Goal: Feedback & Contribution: Submit feedback/report problem

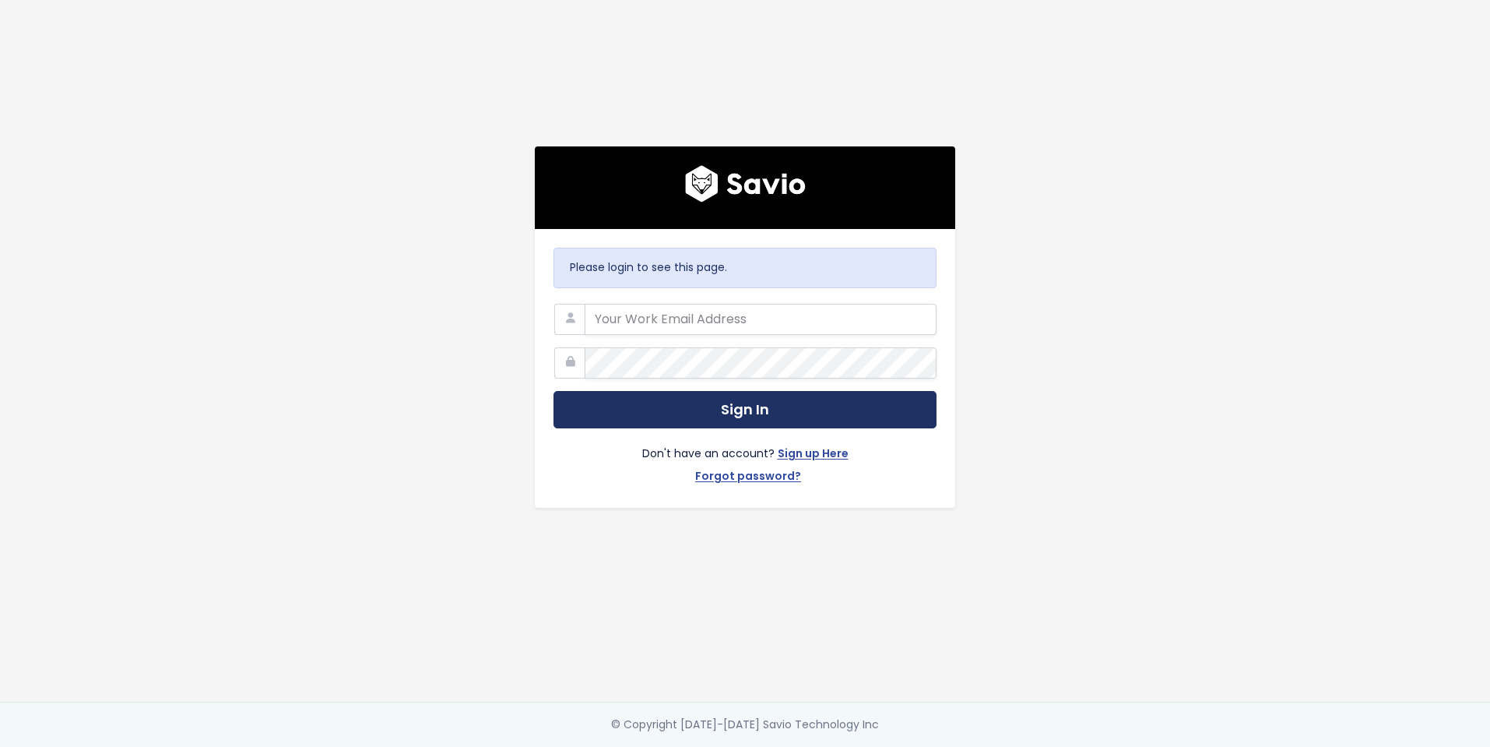
type input "jennifer.turnbull@liferaftinc.com"
click at [718, 410] on button "Sign In" at bounding box center [745, 410] width 383 height 38
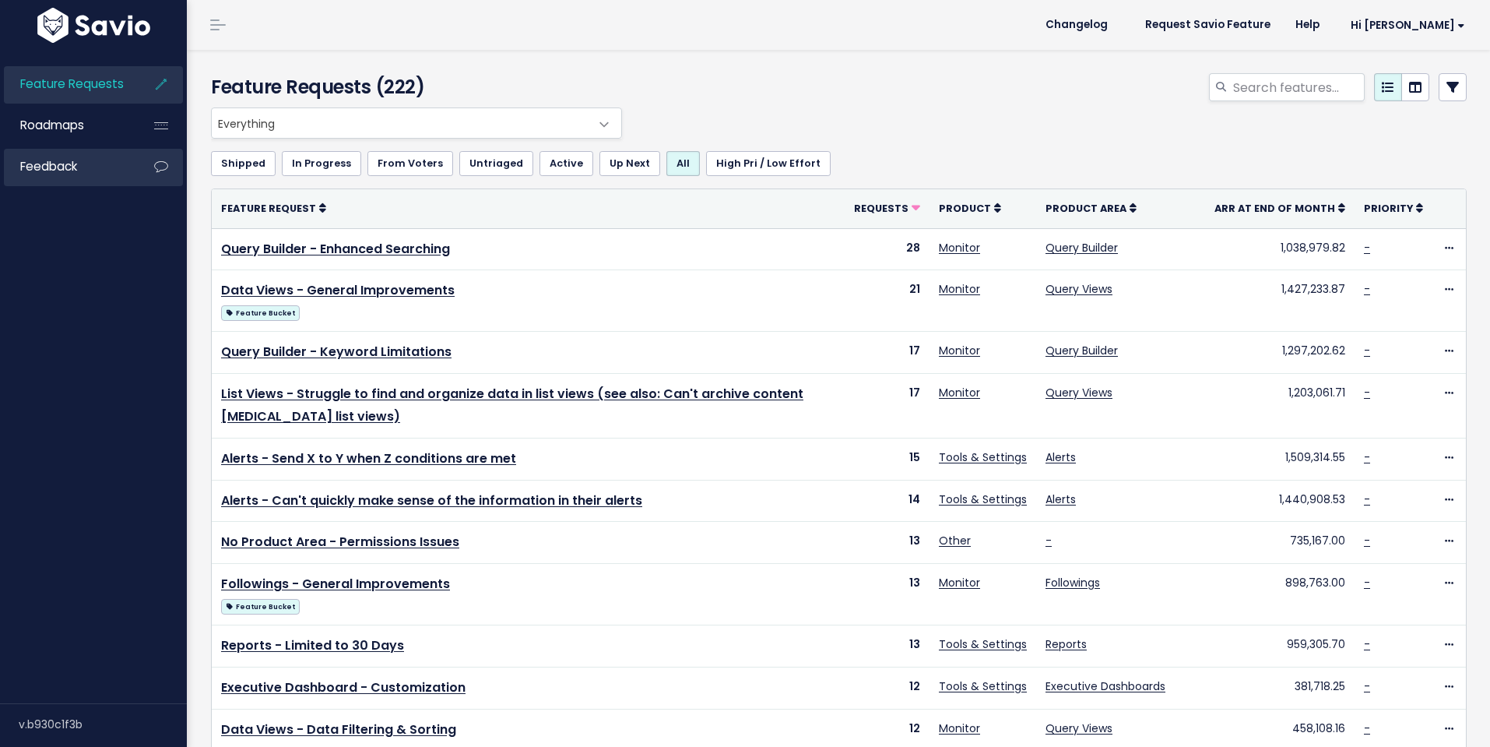
click at [103, 164] on link "Feedback" at bounding box center [66, 167] width 125 height 36
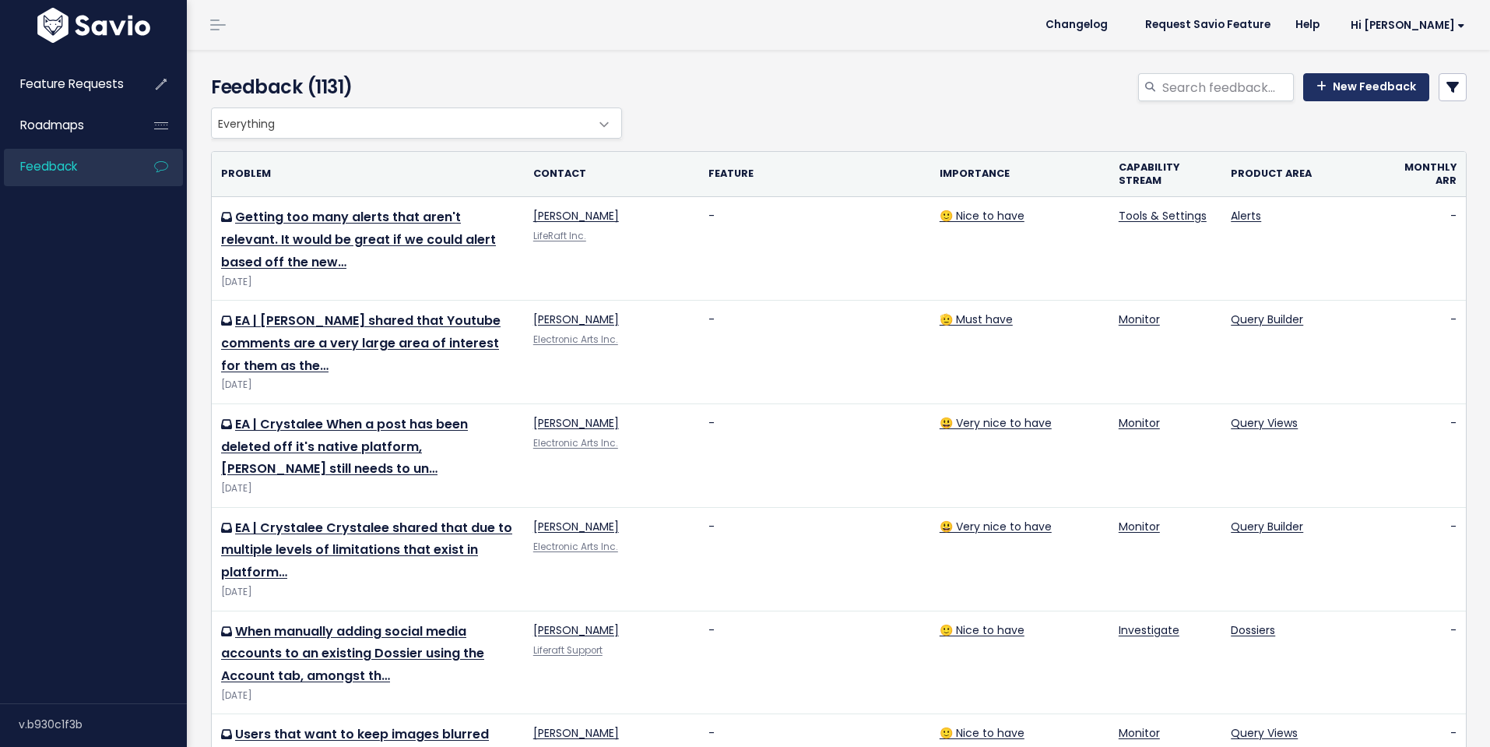
click at [1367, 87] on link "New Feedback" at bounding box center [1367, 87] width 126 height 28
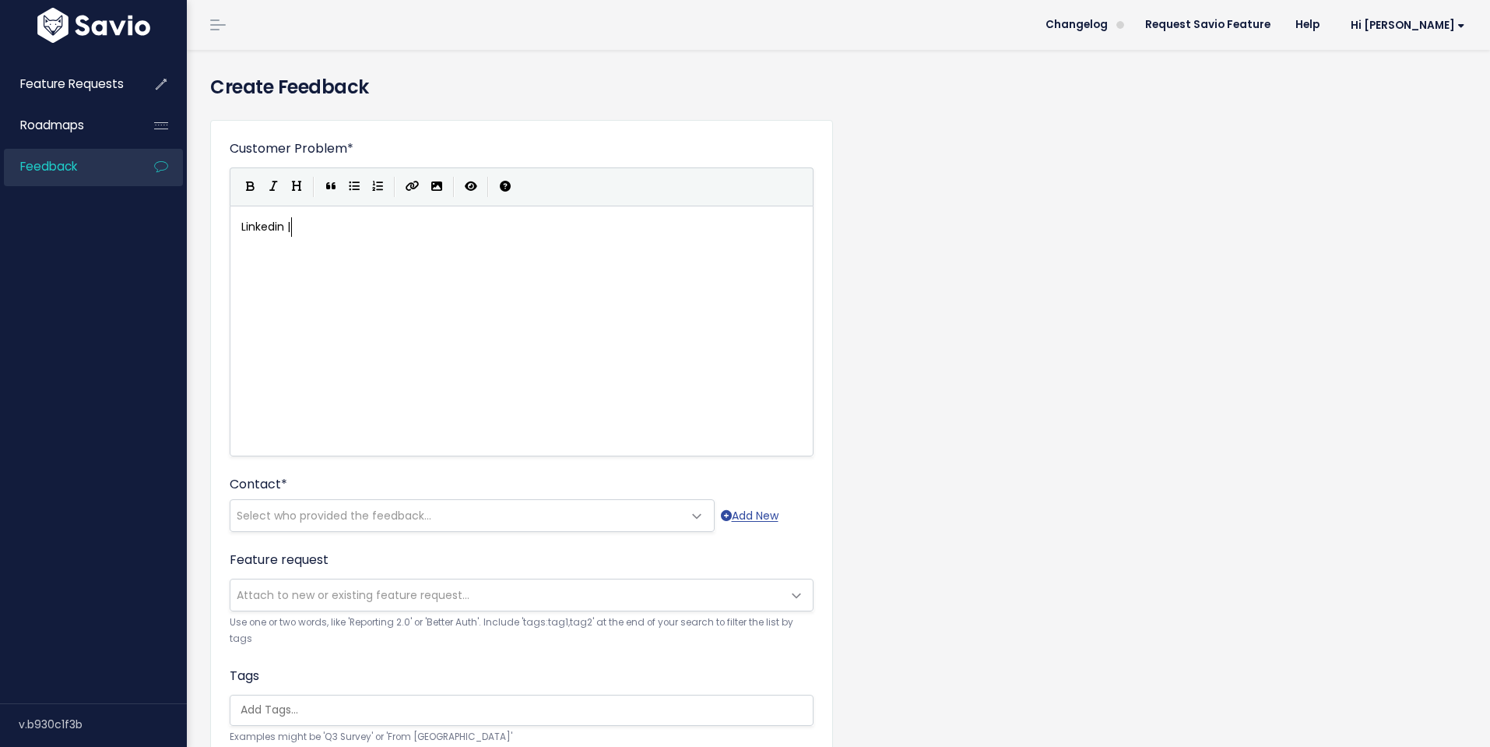
scroll to position [5, 51]
type textarea "Linkedin | Sydney"
type textarea "Sydney would like to see us env"
type textarea "corporate L"
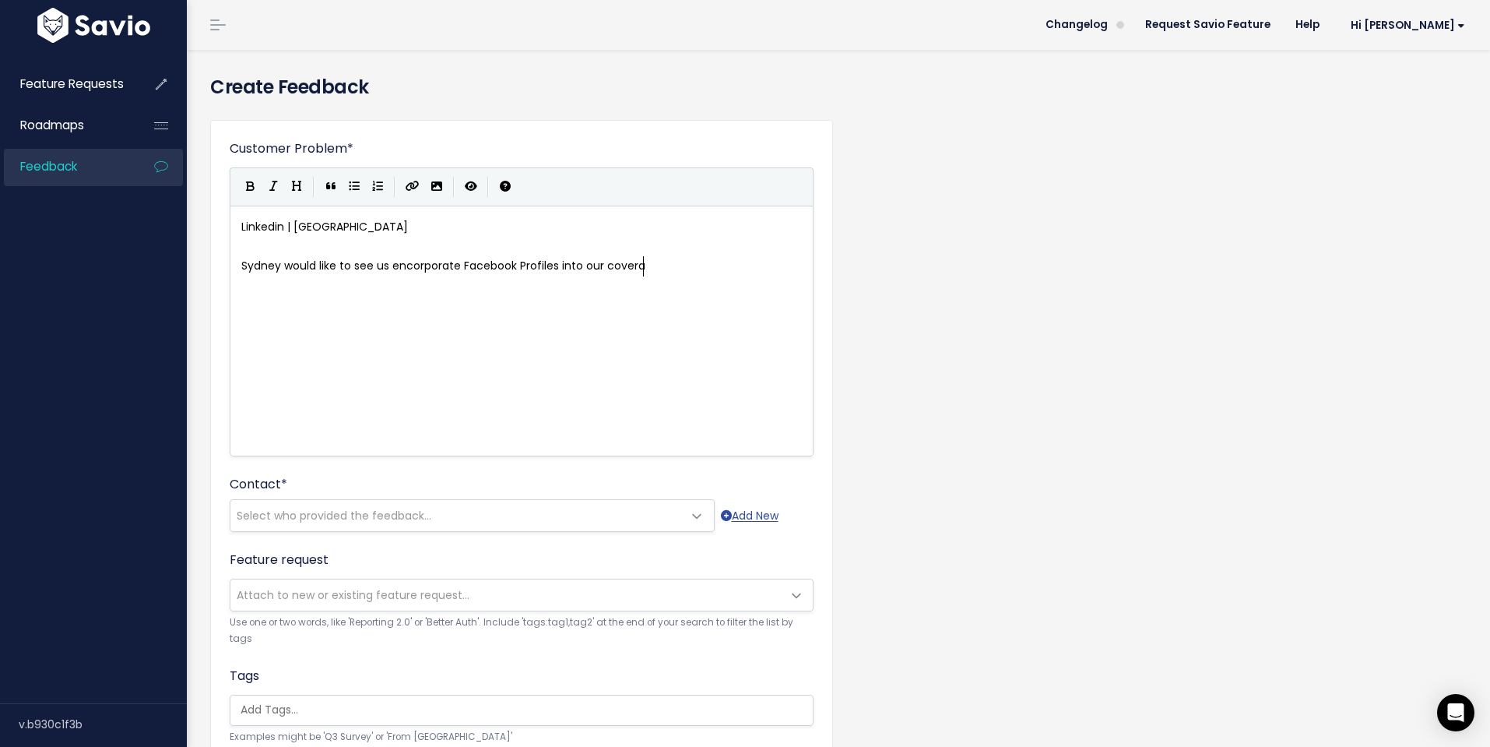
type textarea "Facebook Profiles into our coverate"
type textarea "ge"
type textarea "age - specifically in Followings. They m"
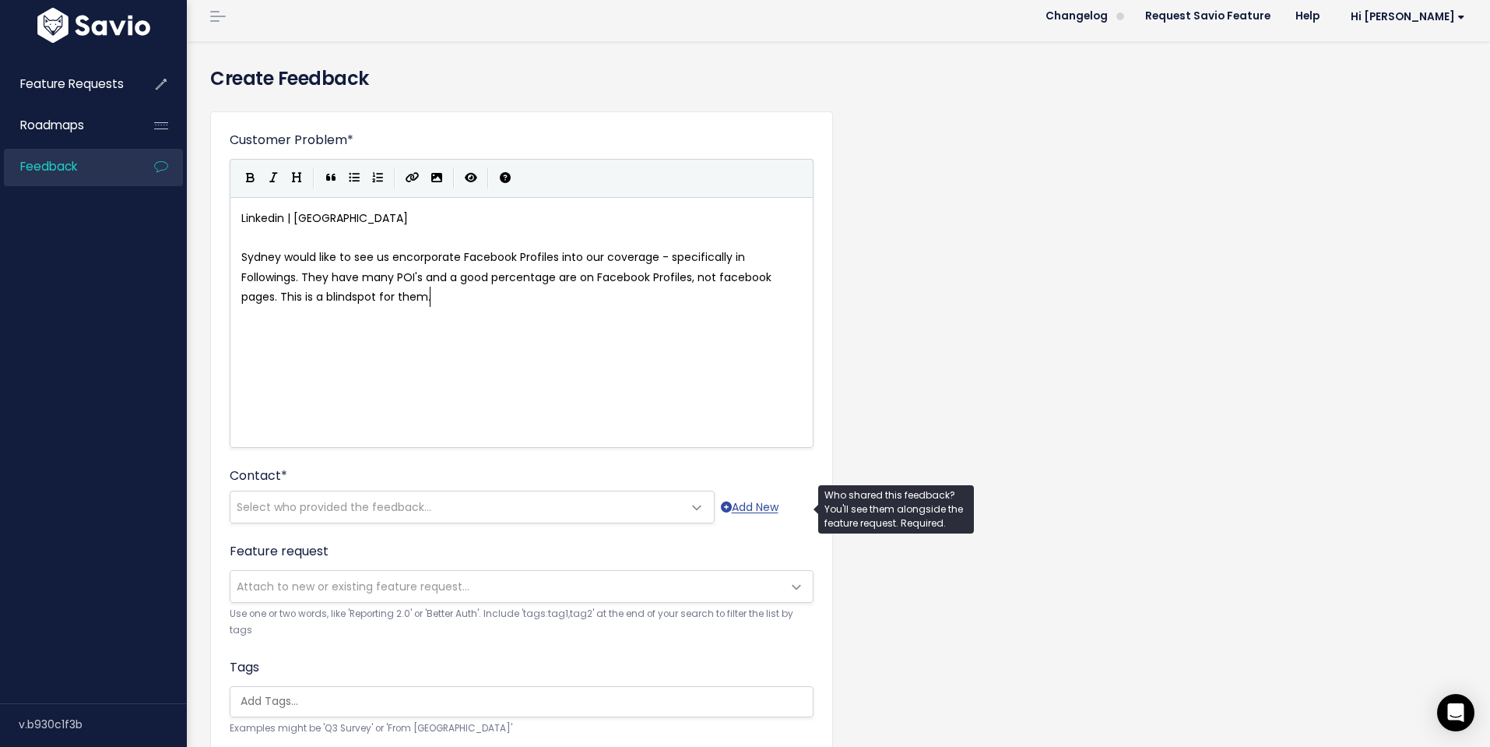
type textarea "have many POI's and a good percentage are on Facebook Profiles, not facebook pa…"
click at [417, 508] on span "Select who provided the feedback..." at bounding box center [334, 507] width 195 height 16
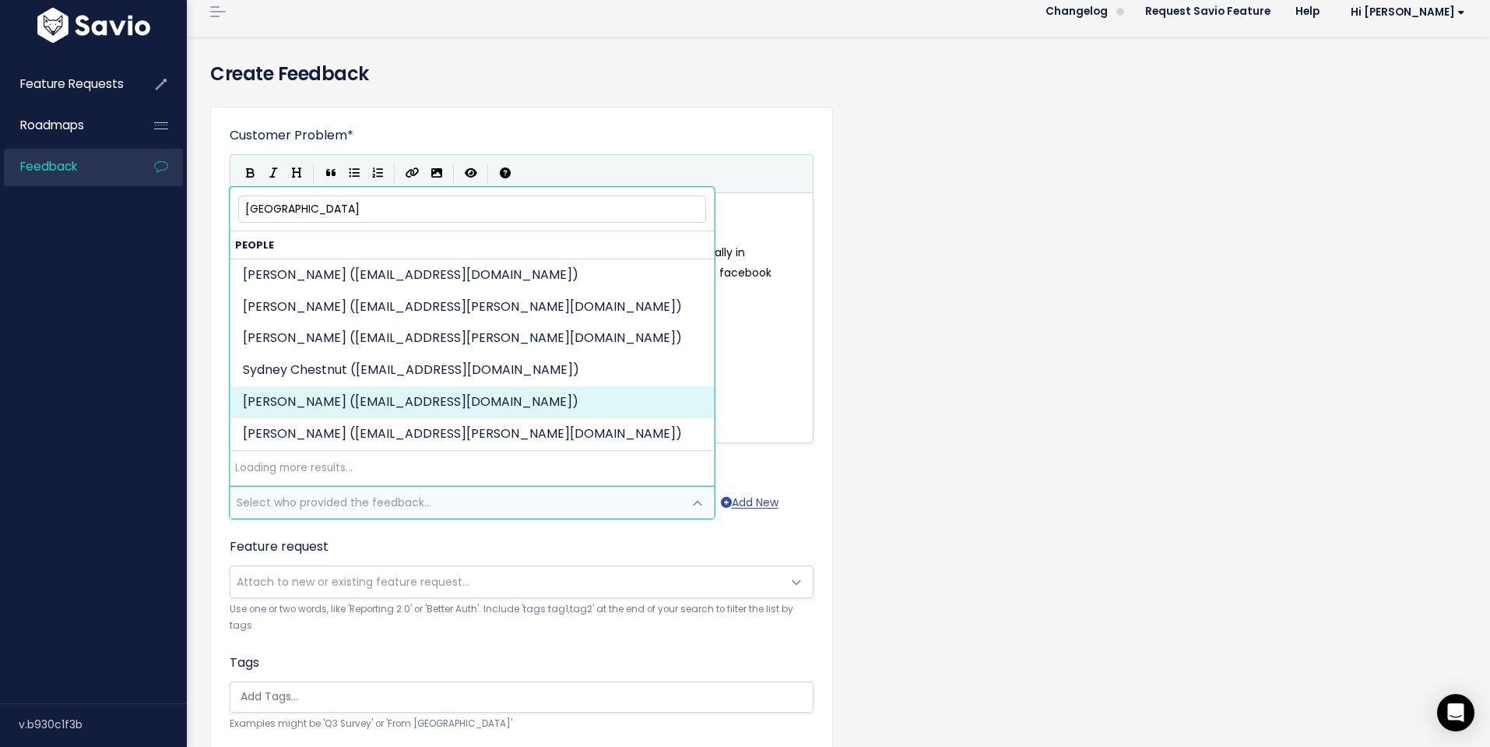
type input "sydney"
select select "86321243"
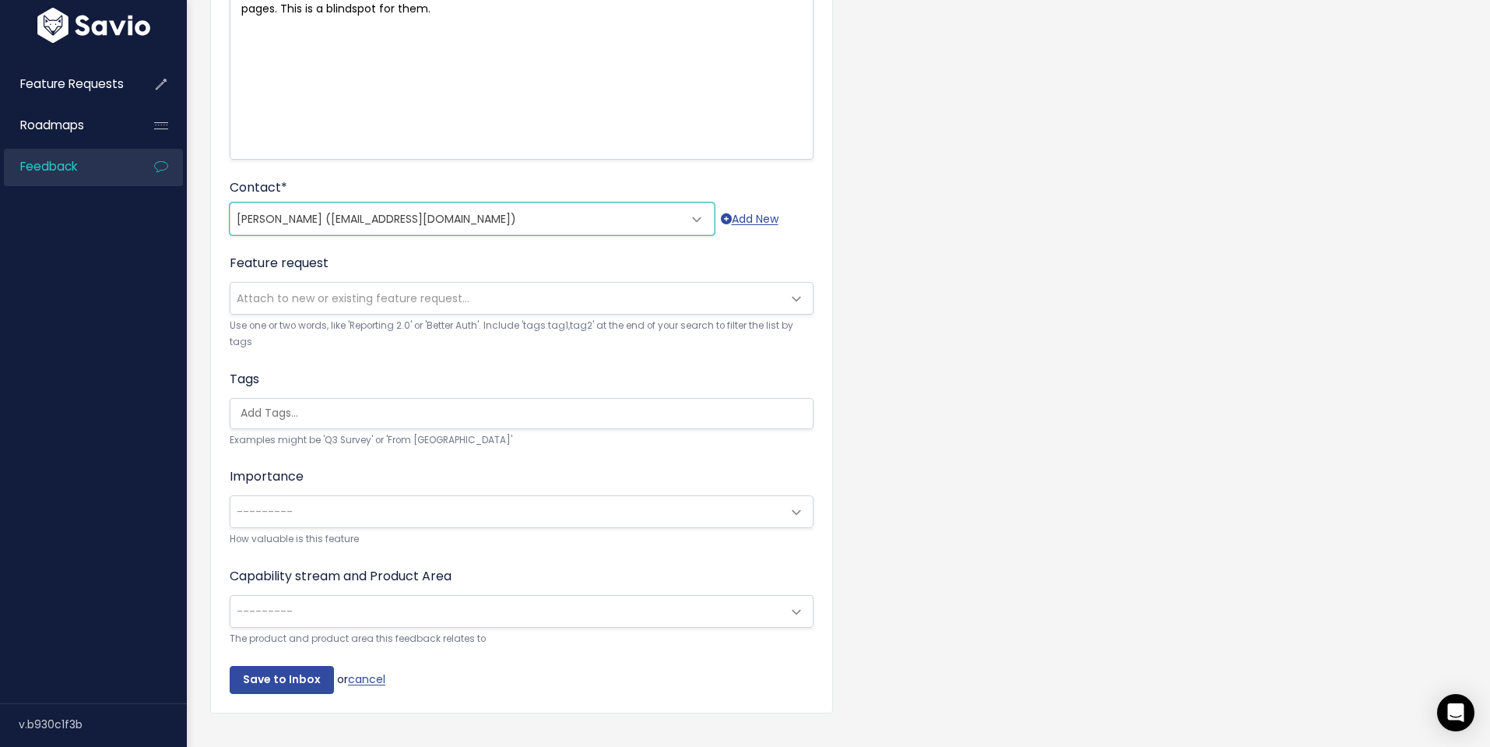
scroll to position [324, 0]
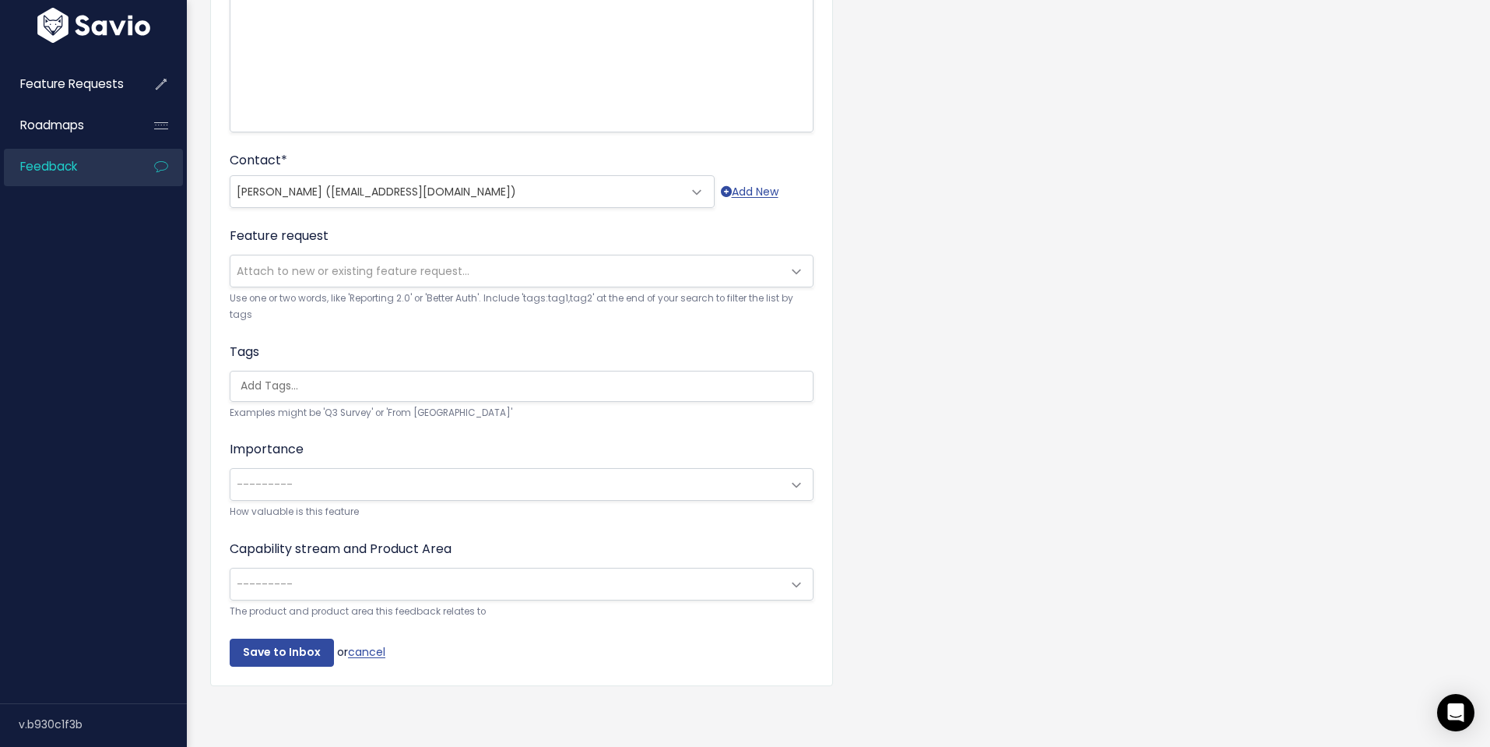
click at [374, 483] on span "---------" at bounding box center [505, 484] width 551 height 31
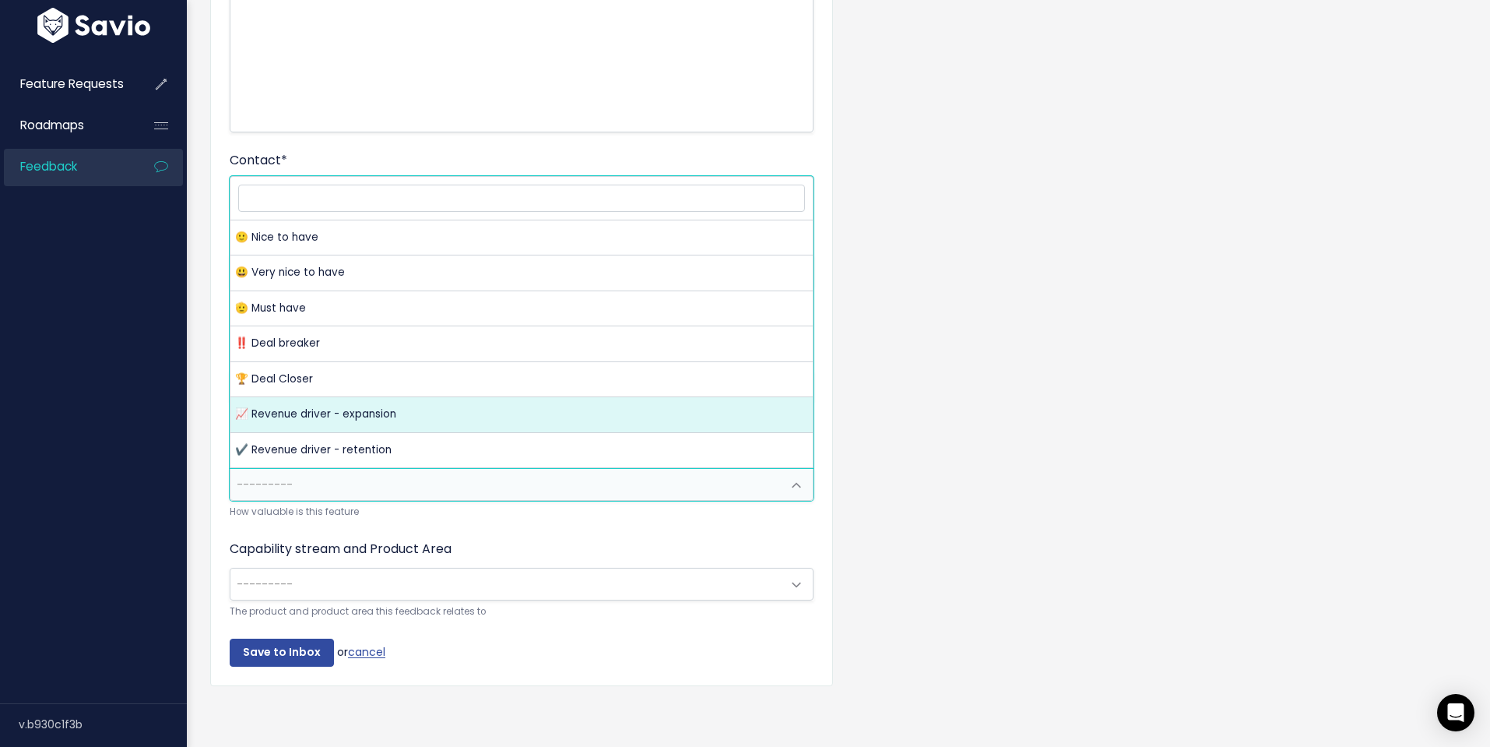
select select "REVENUE_DRIVER"
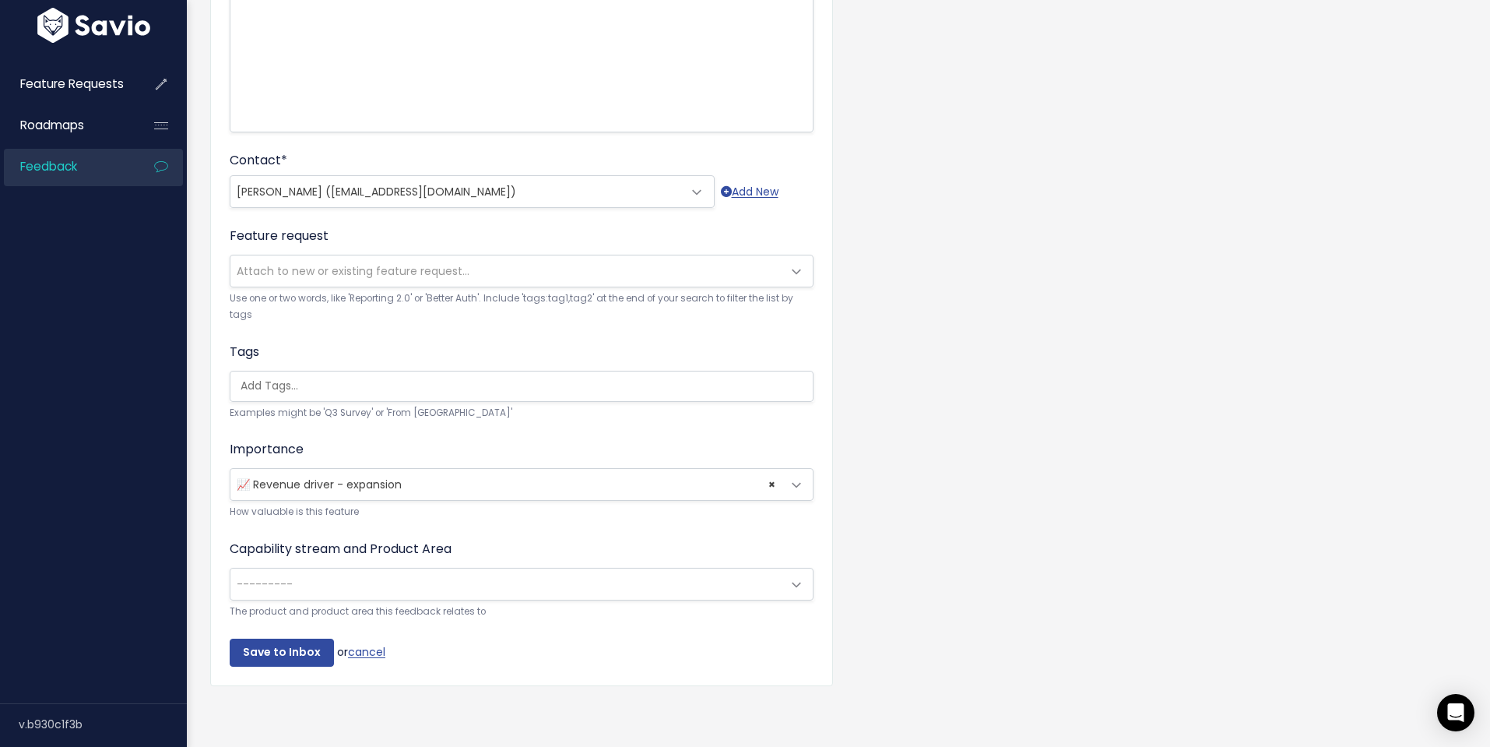
click at [515, 578] on span "---------" at bounding box center [505, 583] width 551 height 31
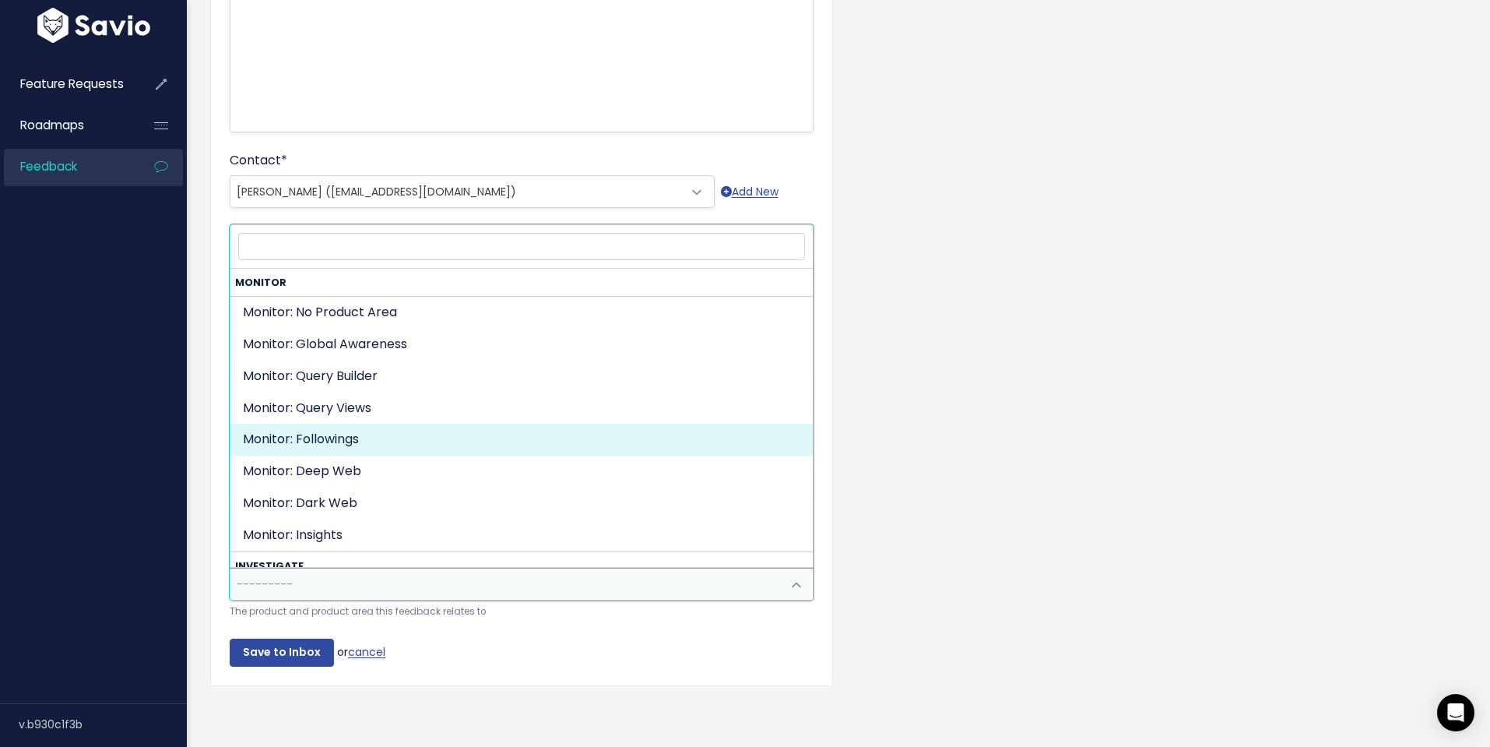
select select "ORGANIZE_COLLABORATE_REPORT:FOLLOWINGS"
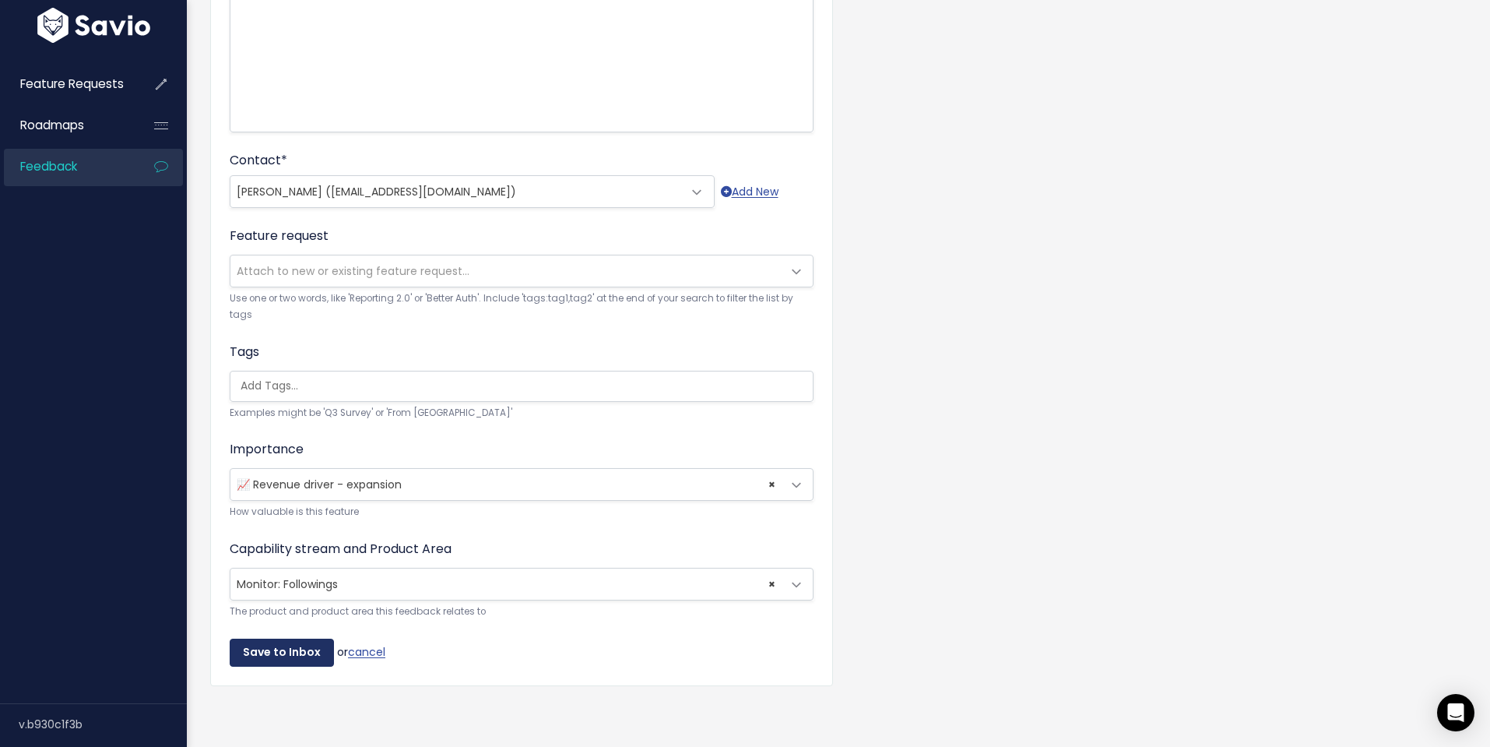
click at [273, 657] on input "Save to Inbox" at bounding box center [282, 653] width 104 height 28
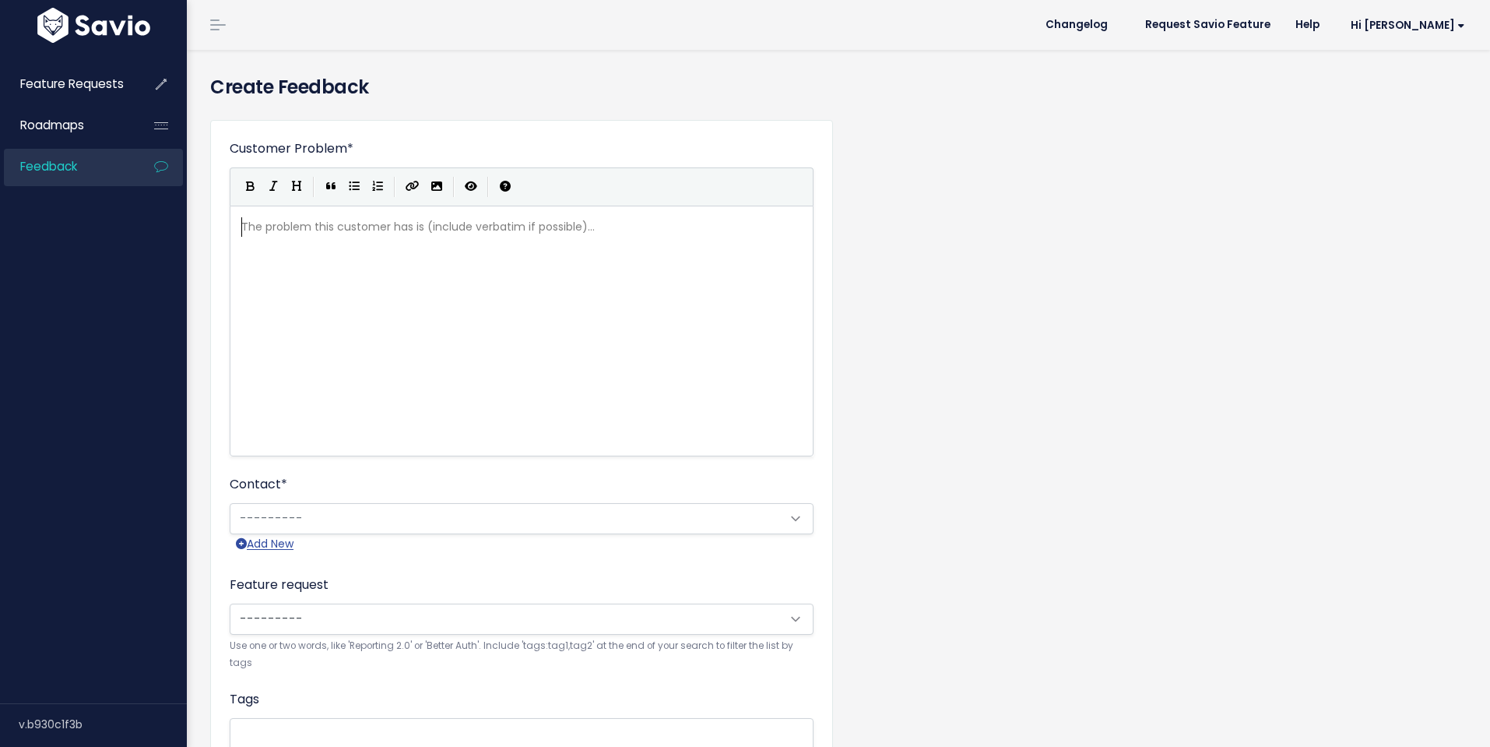
scroll to position [2, 0]
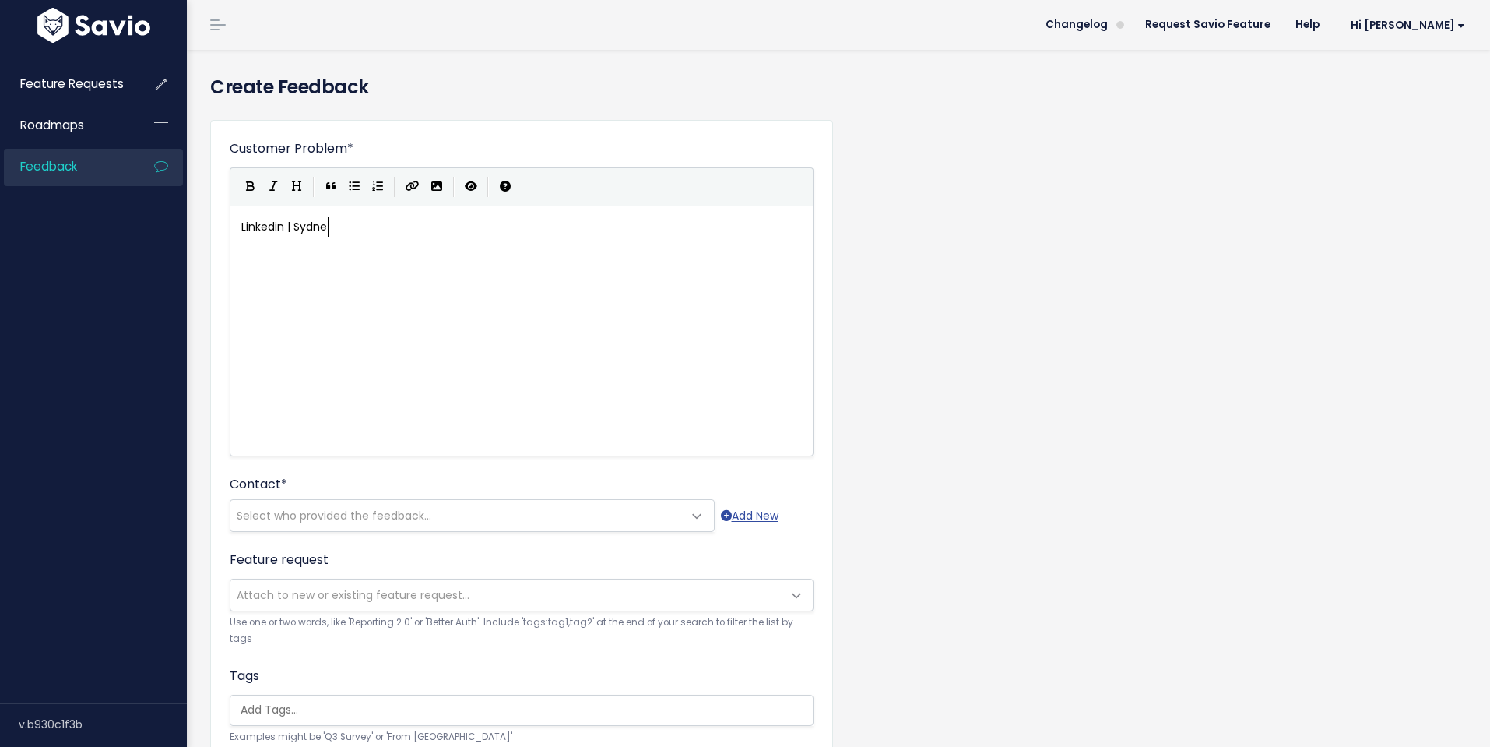
type textarea "Linkedin | [GEOGRAPHIC_DATA]"
type textarea "Sydney experienced an issue where they"
click at [492, 269] on pre "Sydney experienced an issue where they" at bounding box center [521, 265] width 567 height 19
type textarea "st"
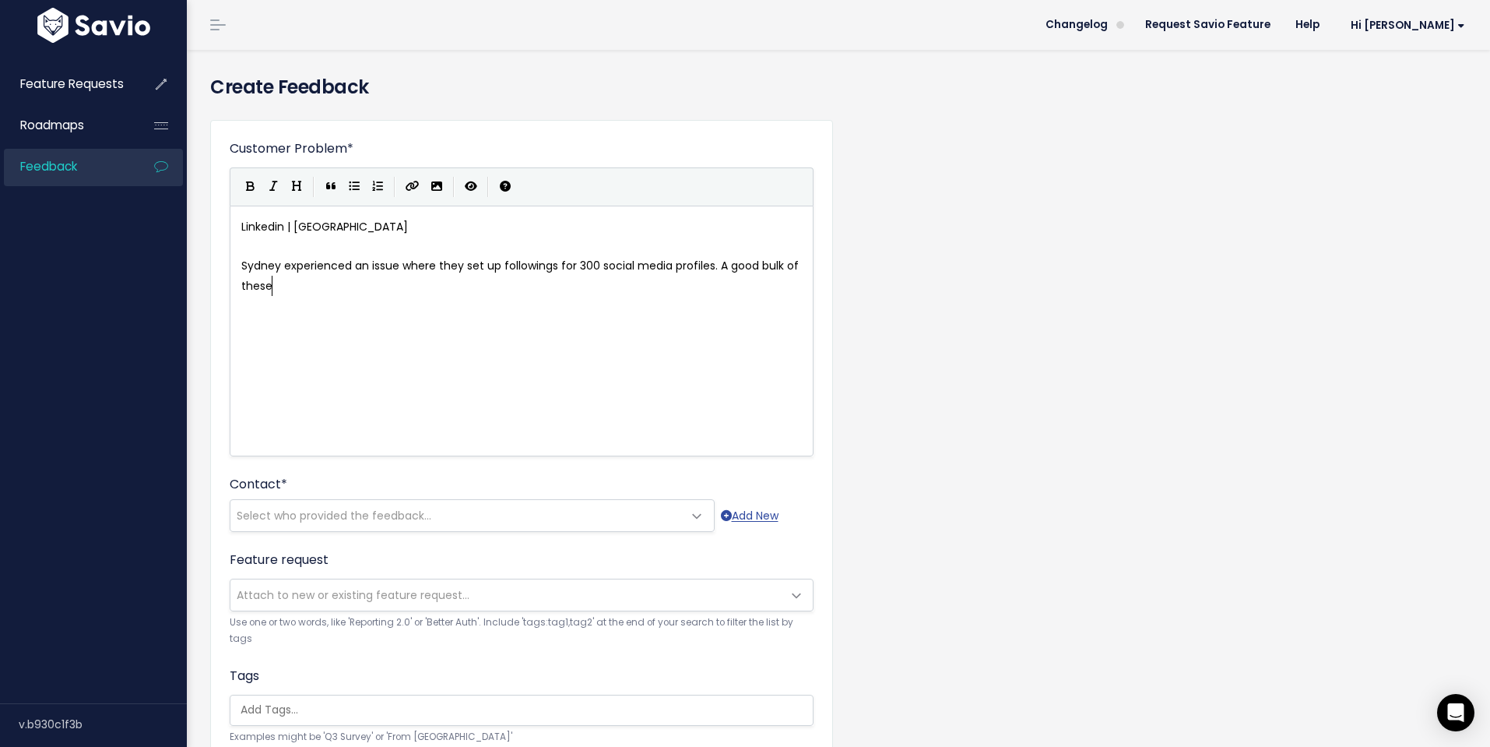
type textarea "et up followings for 300 social media profiles. A good bulk of these f"
type textarea "were facebook proful"
type textarea "ies"
type textarea "les. Sydney fid"
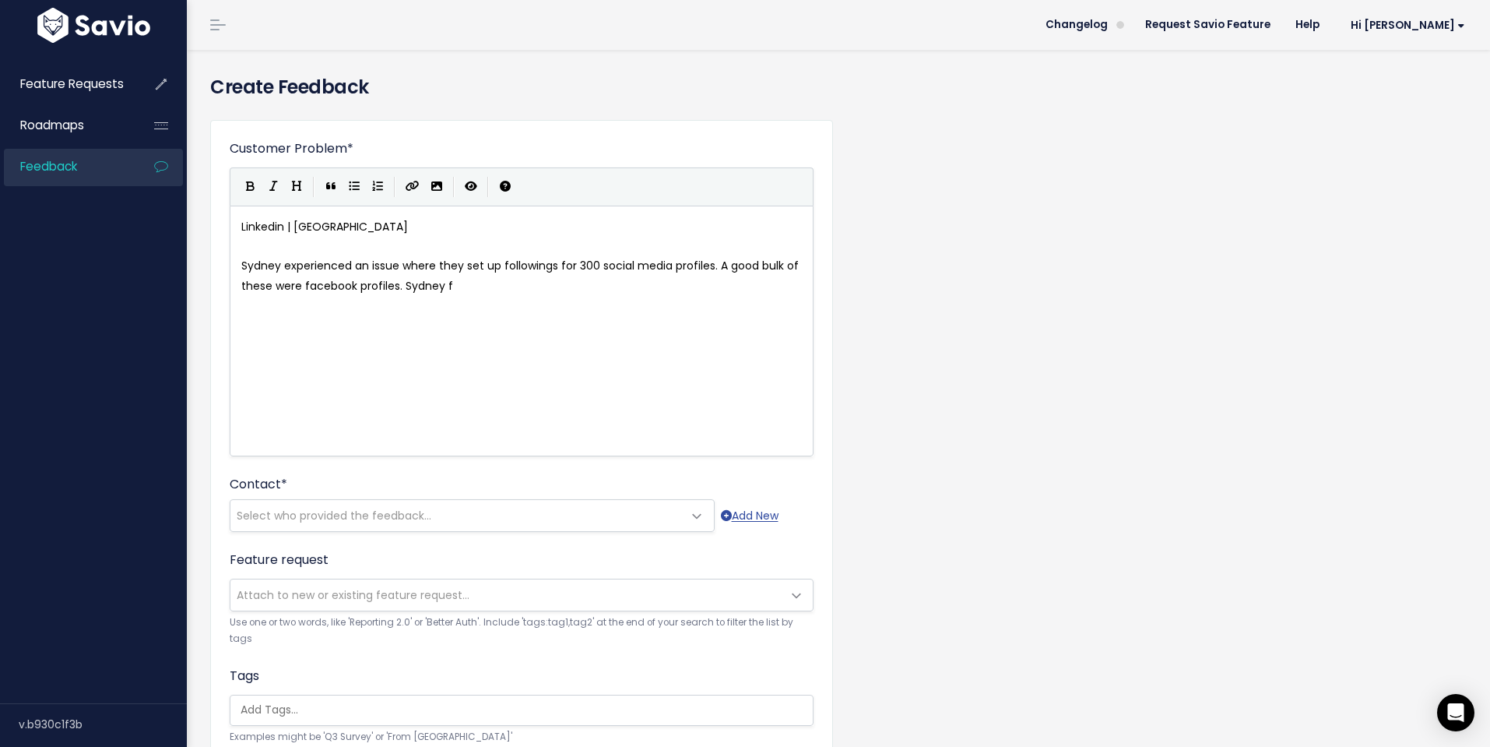
click at [479, 294] on pre "Sydney experienced an issue where they set up followings for 300 social media p…" at bounding box center [521, 275] width 567 height 39
type textarea "had forgotten a"
type textarea "that you can not add facebook"
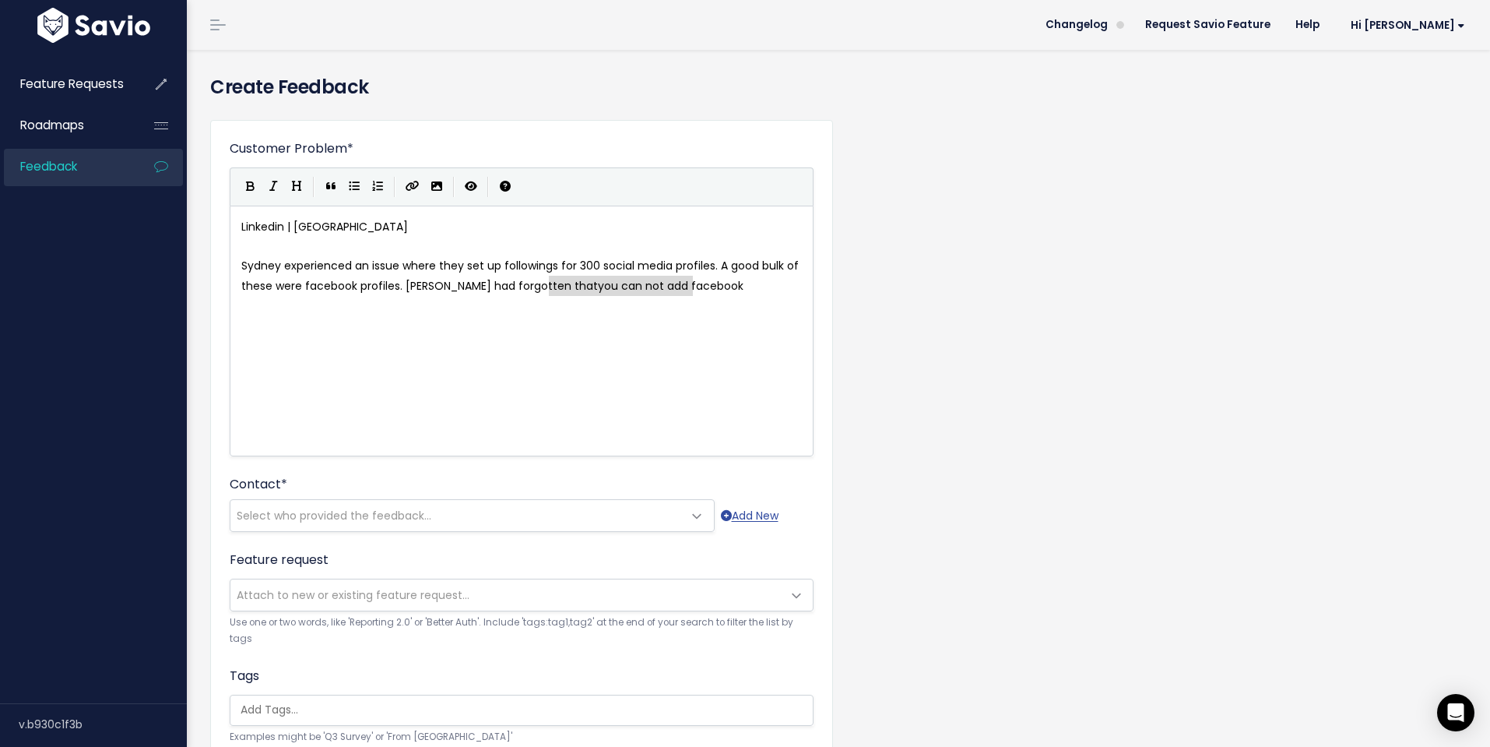
drag, startPoint x: 724, startPoint y: 288, endPoint x: 552, endPoint y: 293, distance: 172.2
type textarea "Followings only supports Facebook Pages, not profiles."
type textarea "however when she created these folloi"
type textarea "wings, tehre wa"
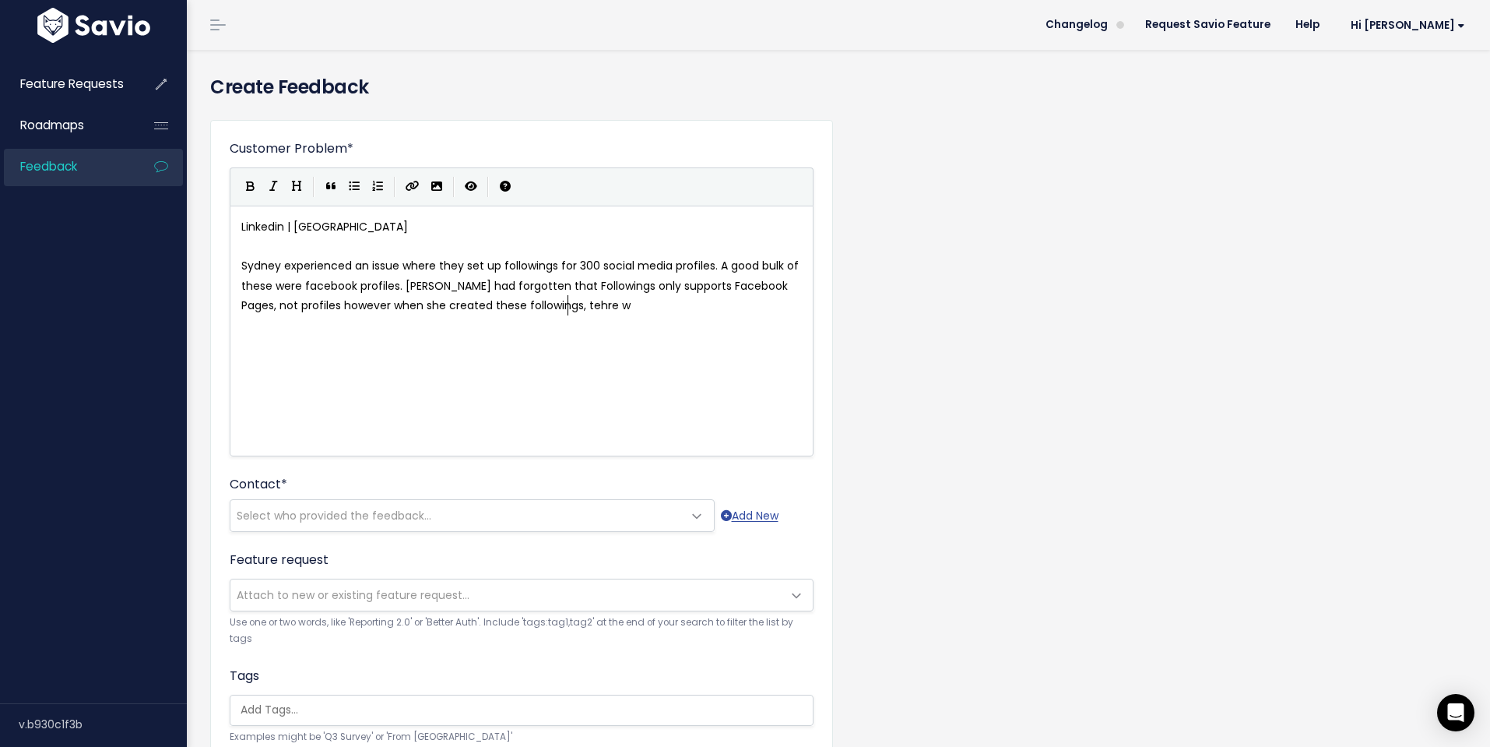
scroll to position [5, 84]
type textarea "here was no indication that content wouldn't pill"
type textarea "i"
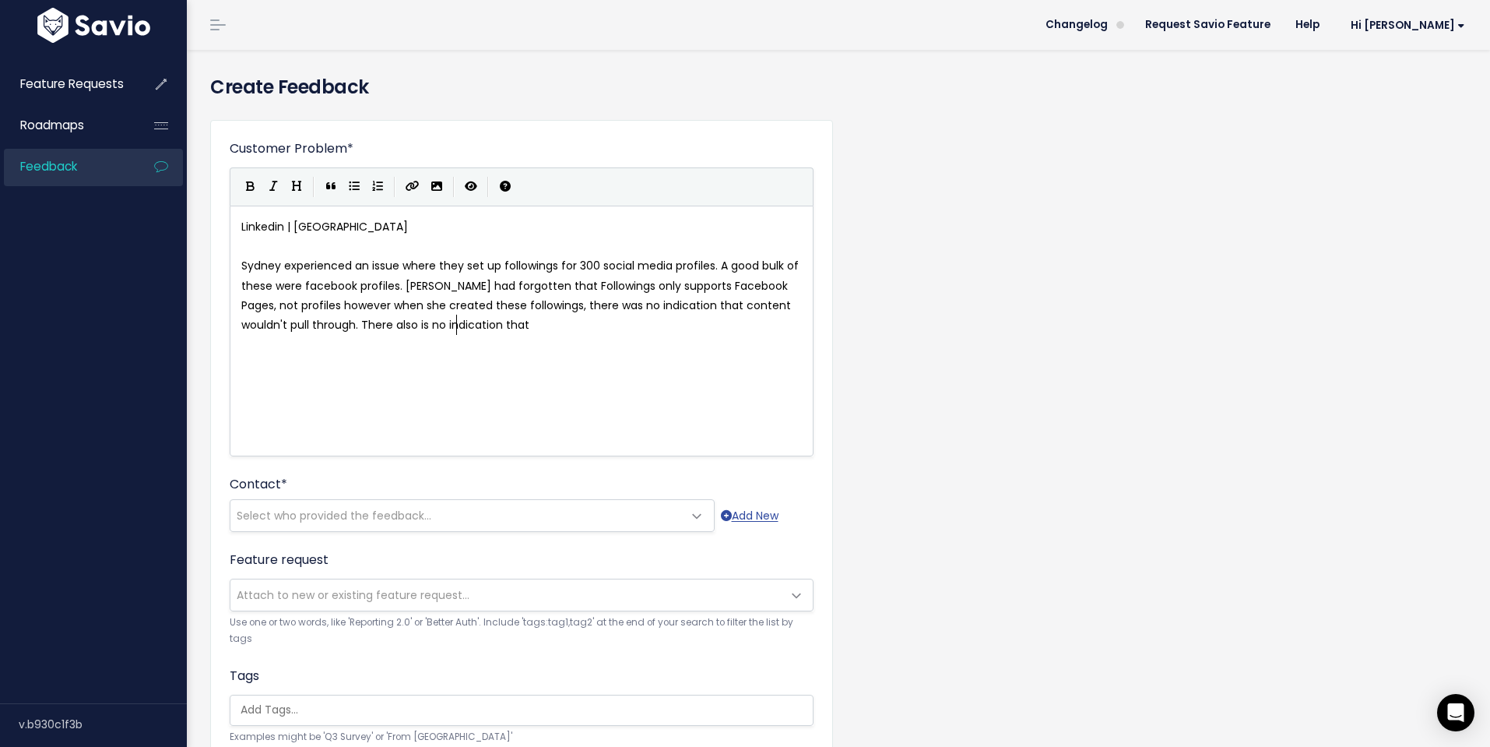
type textarea "ull through. There also is no indication that"
type textarea "(outside of the help centre and training) that Followings wouldn't support face…"
type textarea "2 Suggestion"
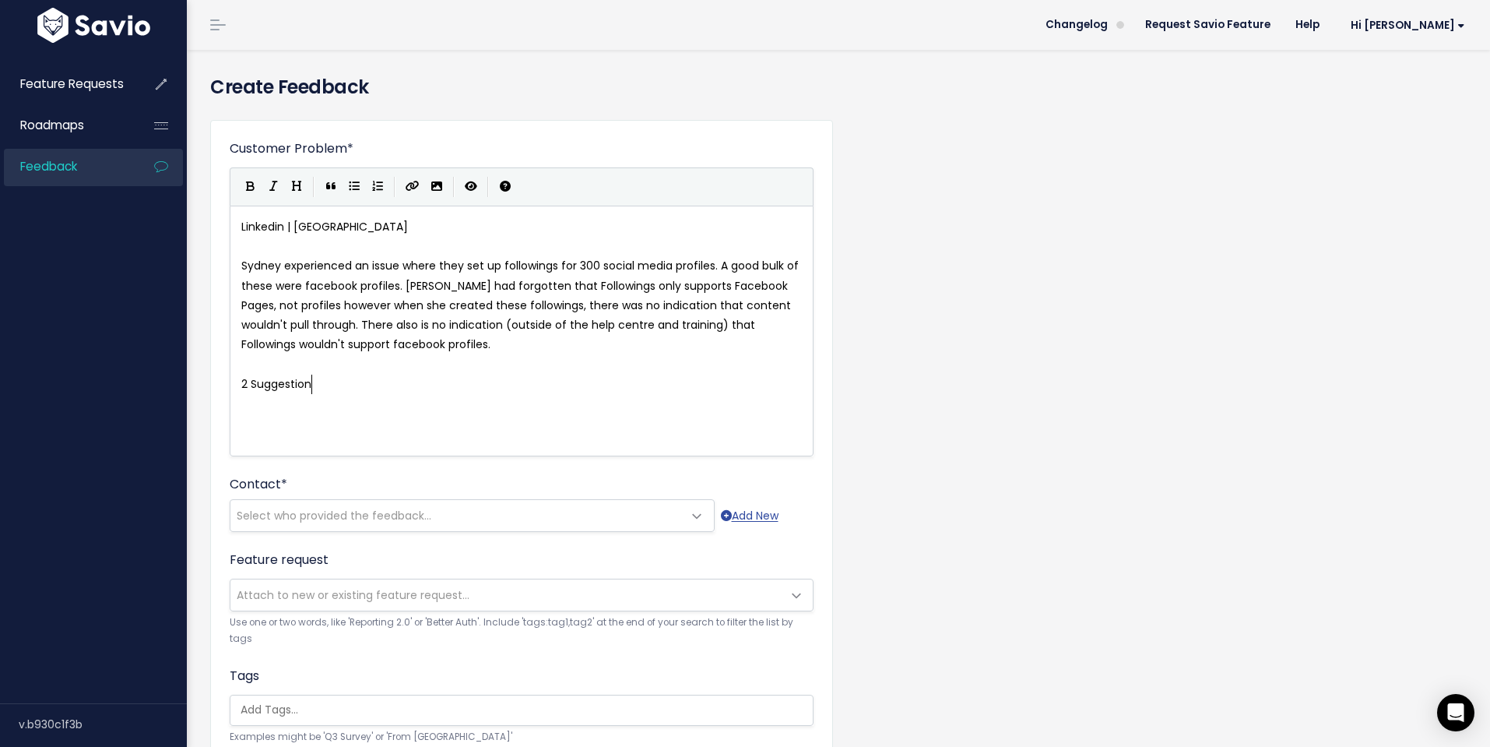
type textarea "s"
click at [378, 184] on icon "Numbered List" at bounding box center [377, 186] width 11 height 11
type textarea "In"
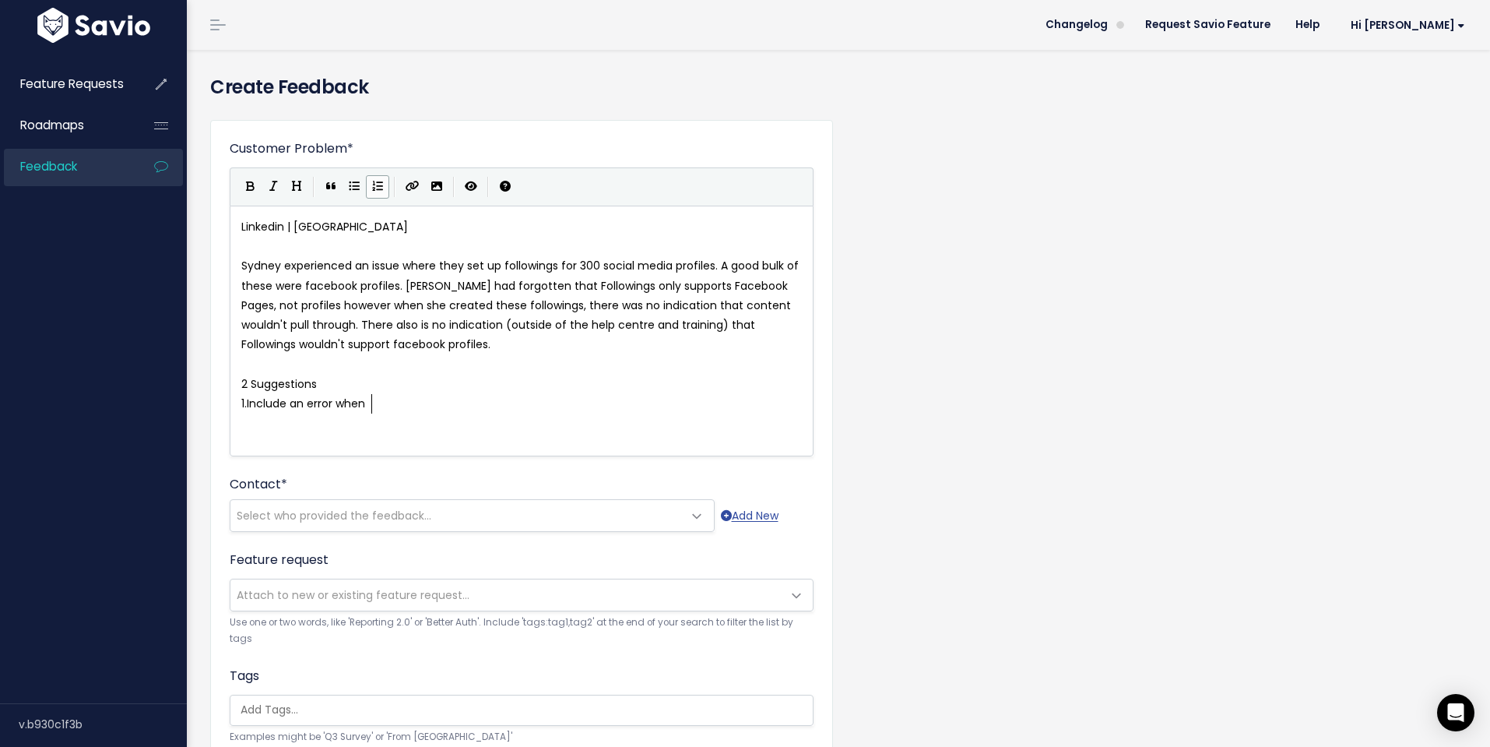
scroll to position [5, 118]
type textarea "nclude an error when an account will fail to pull content"
type textarea "In"
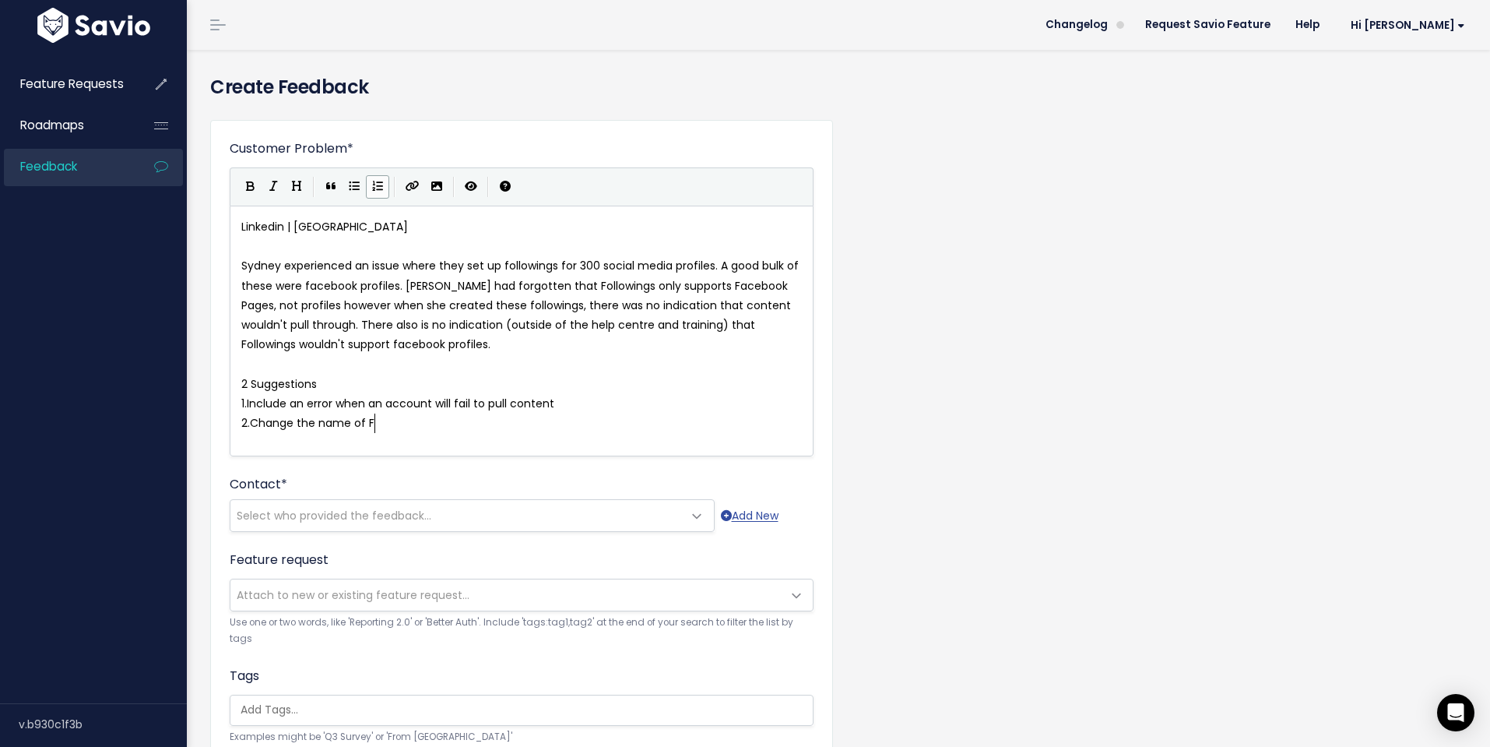
type textarea "Change the name of Fab"
type textarea "ceboook in"
type textarea "kj"
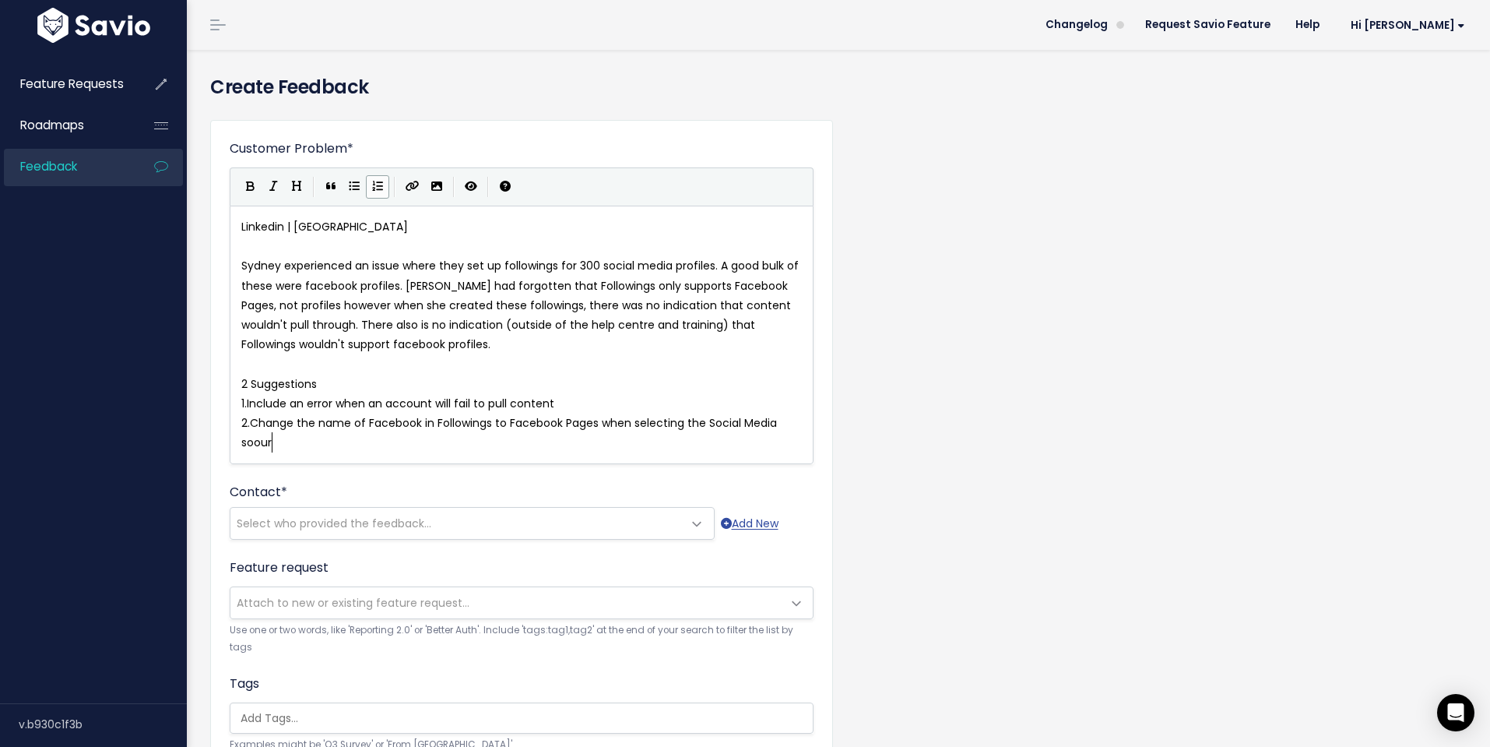
scroll to position [5, 402]
type textarea "in Followings to Facebook Pages when selecting the Social Media soource"
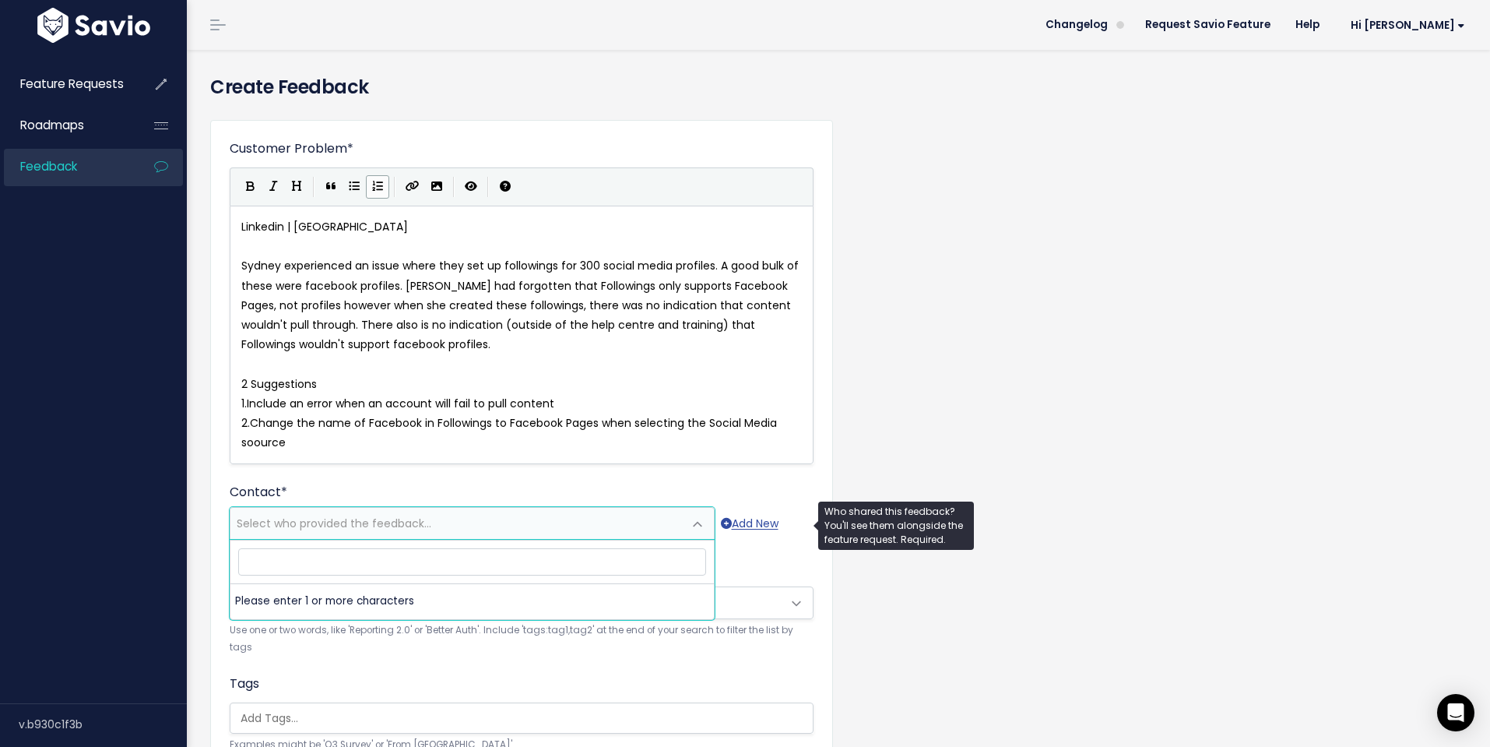
click at [491, 513] on span "Select who provided the feedback..." at bounding box center [456, 523] width 452 height 31
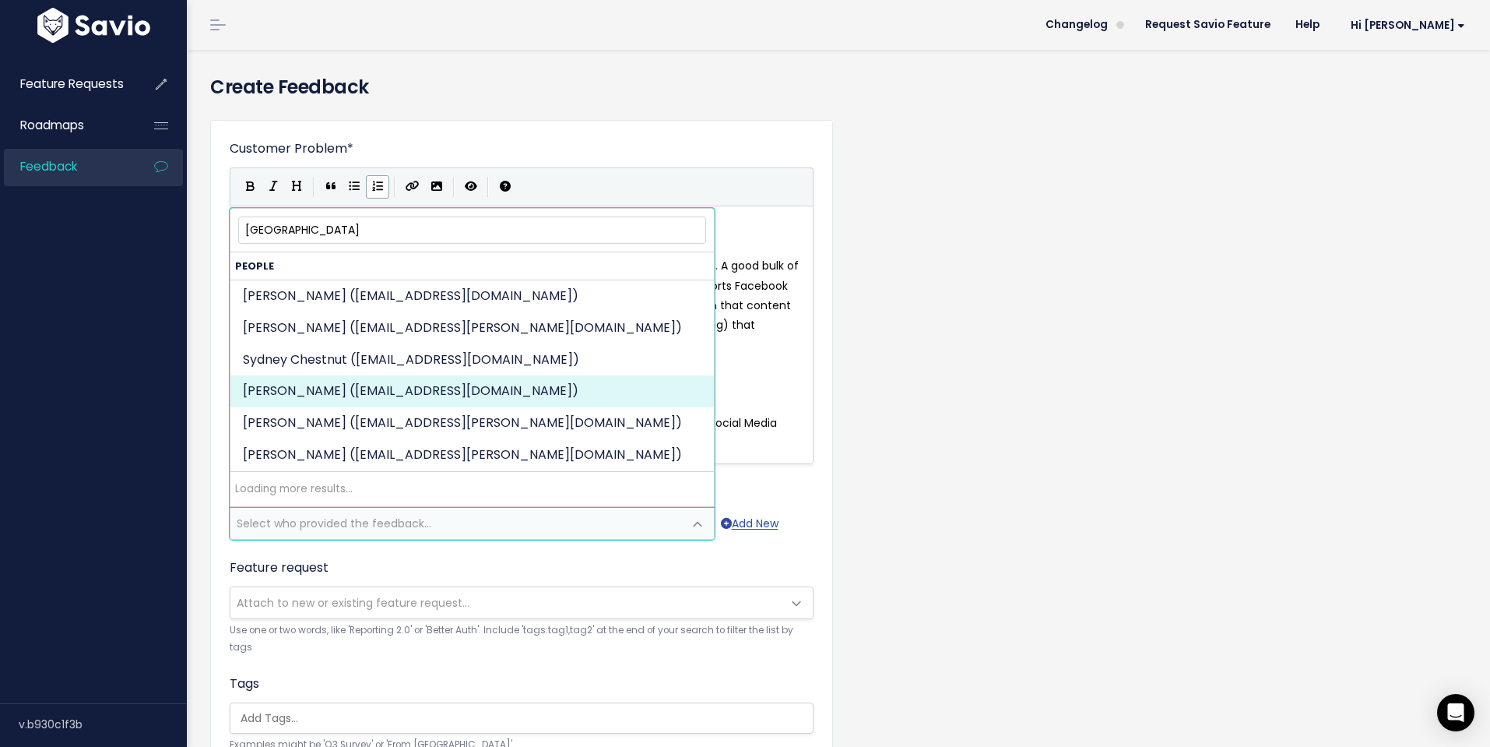
type input "sydney"
select select "86321243"
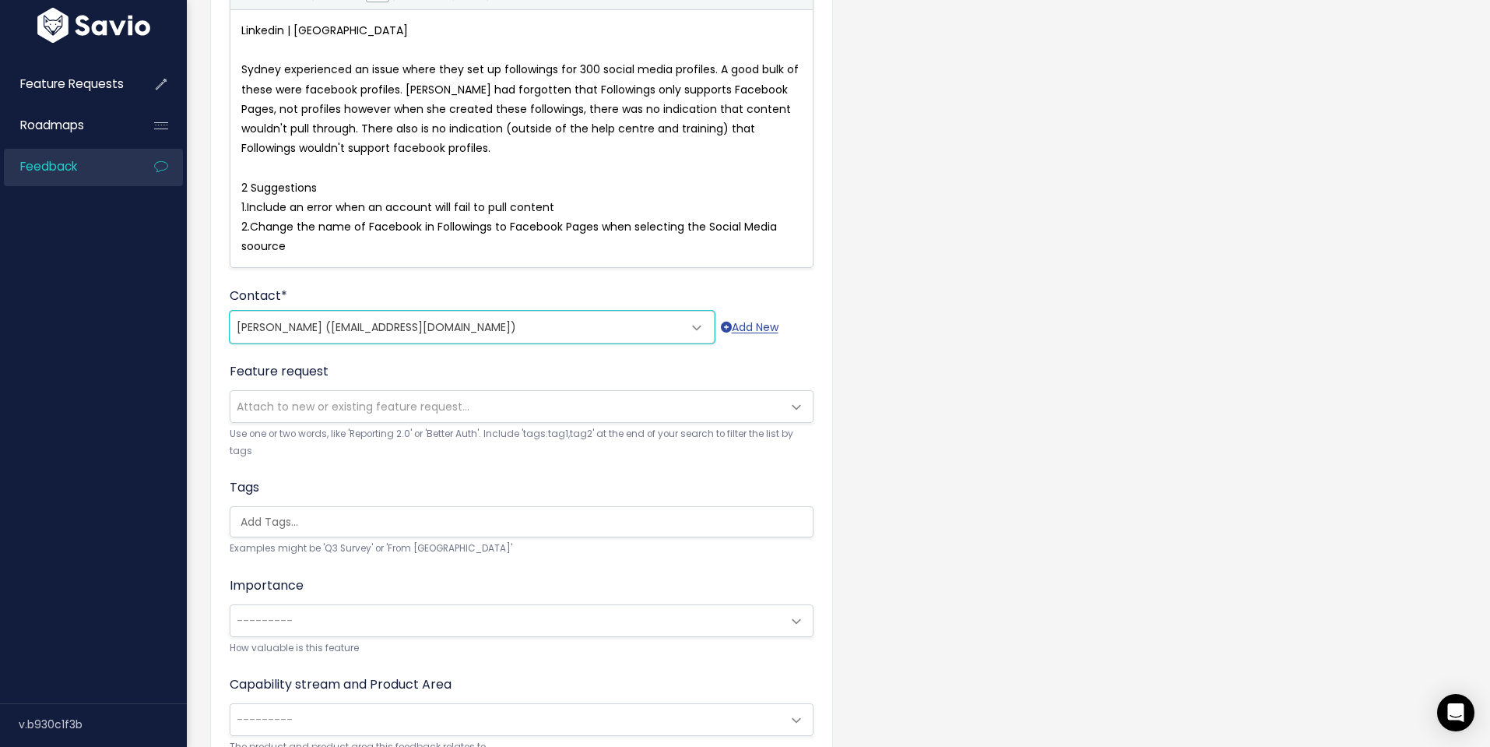
scroll to position [238, 0]
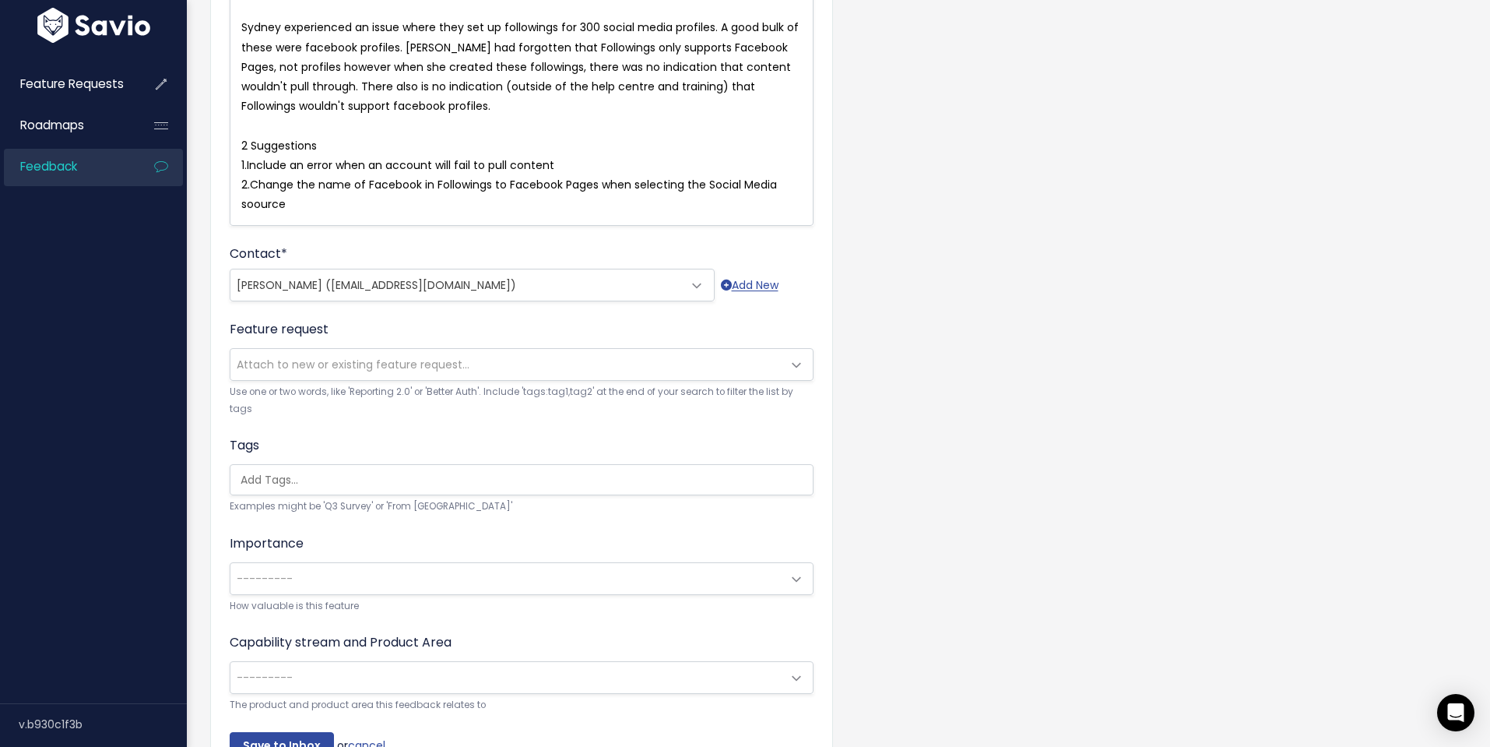
click at [362, 567] on span "---------" at bounding box center [505, 578] width 551 height 31
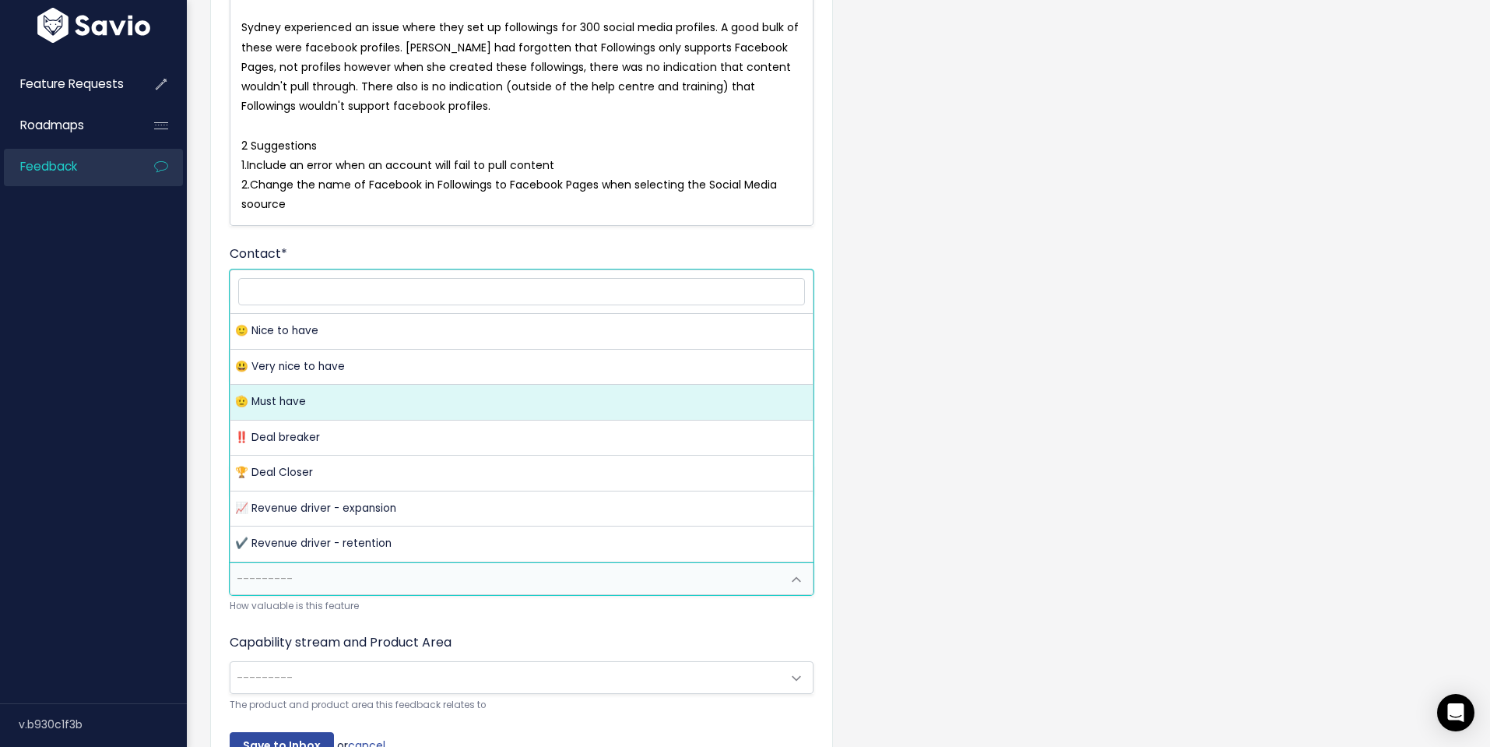
select select "MUST_HAVE"
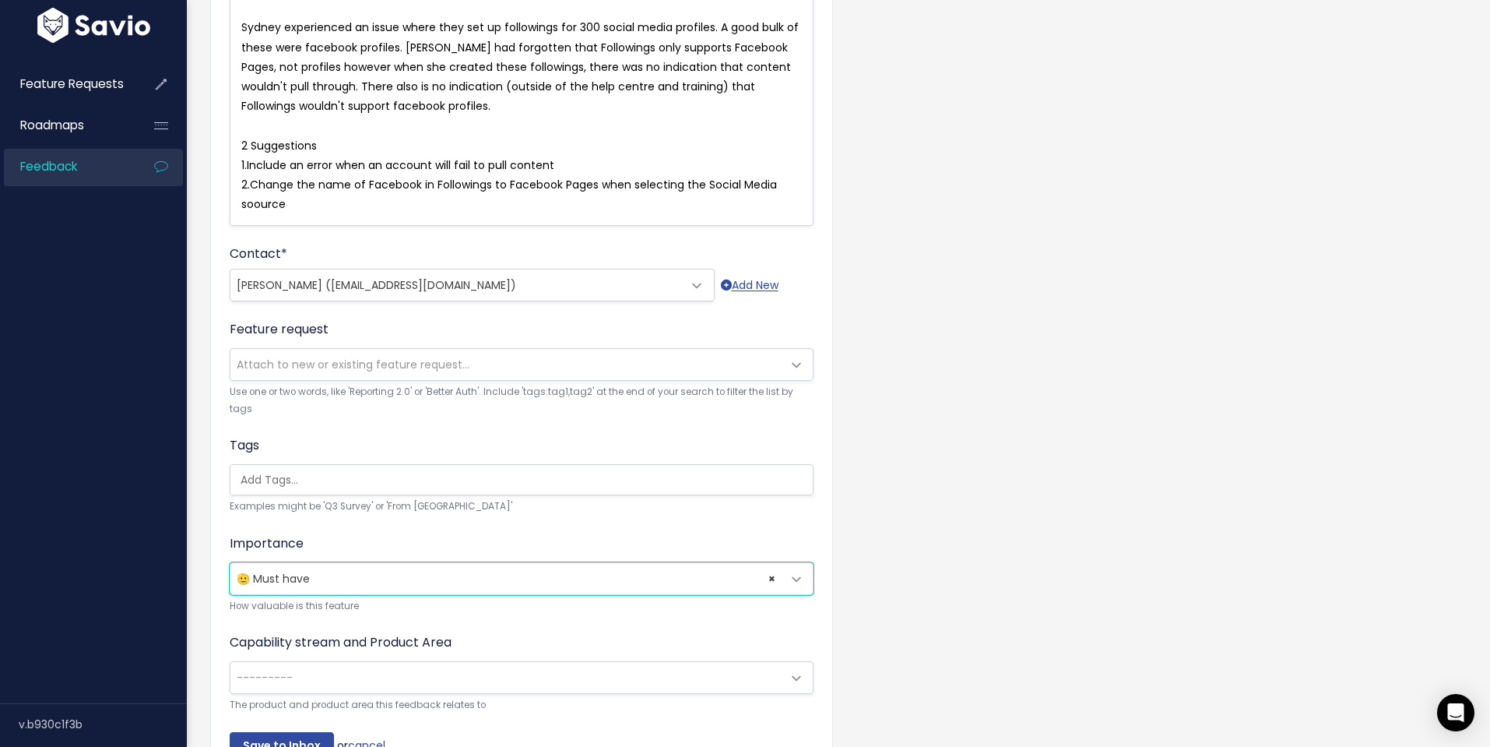
scroll to position [332, 0]
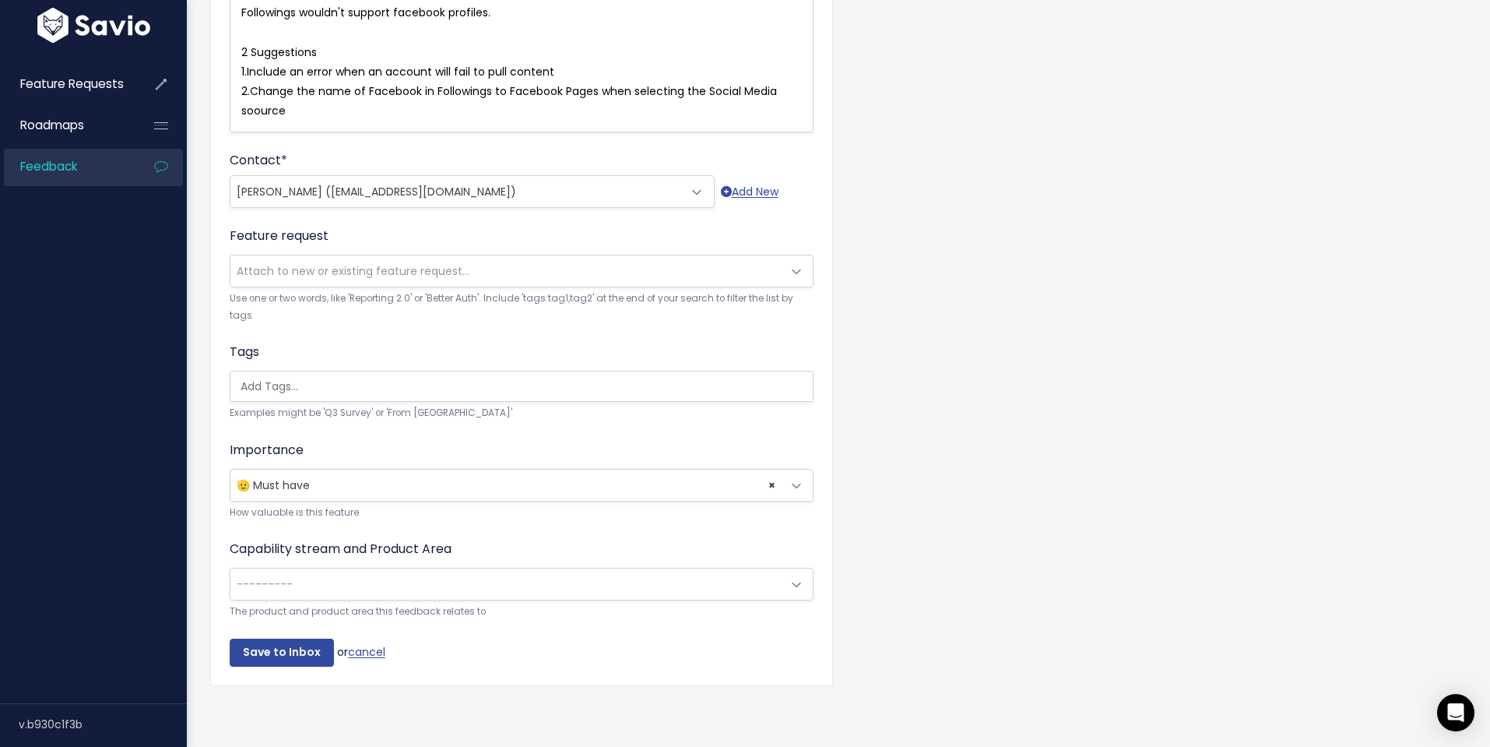
click at [408, 582] on span "---------" at bounding box center [505, 583] width 551 height 31
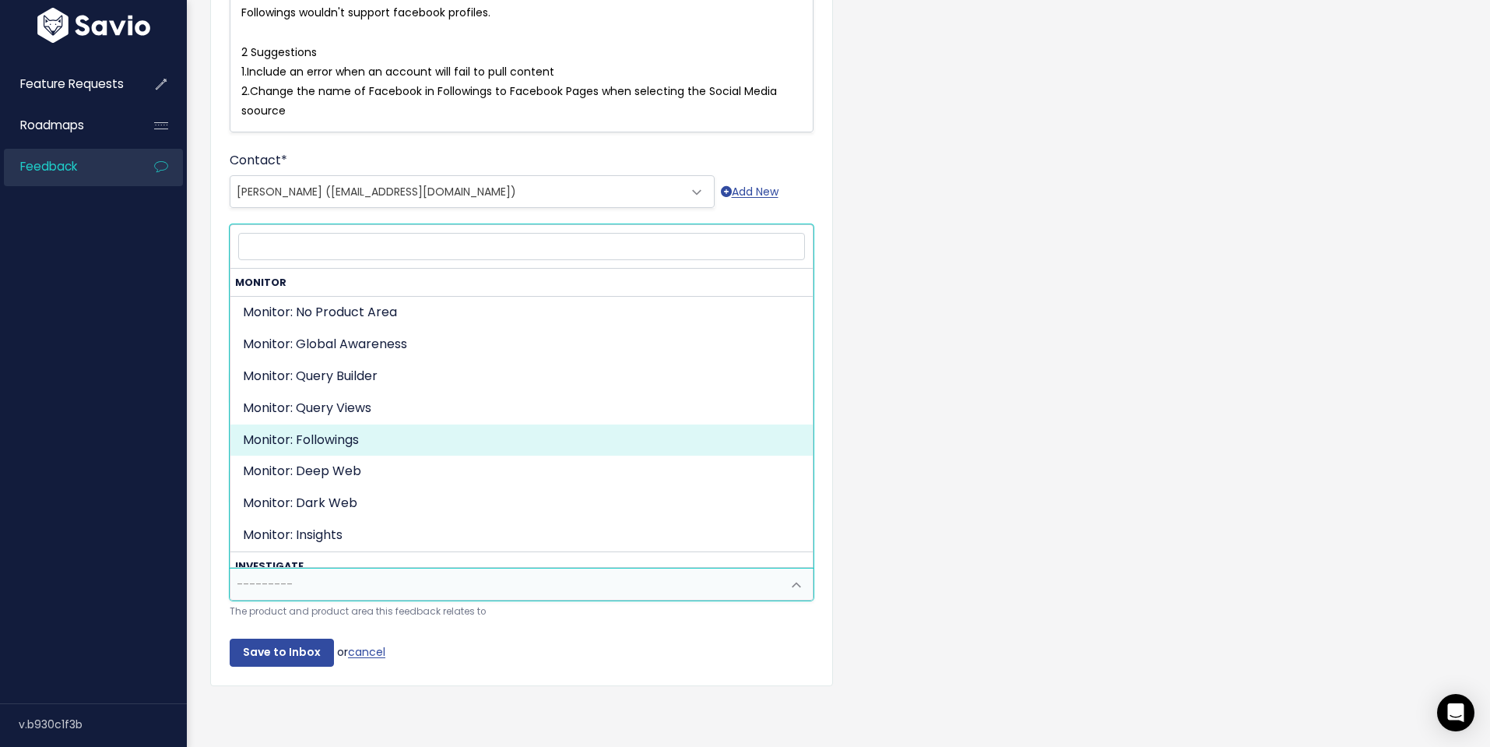
select select "ORGANIZE_COLLABORATE_REPORT:FOLLOWINGS"
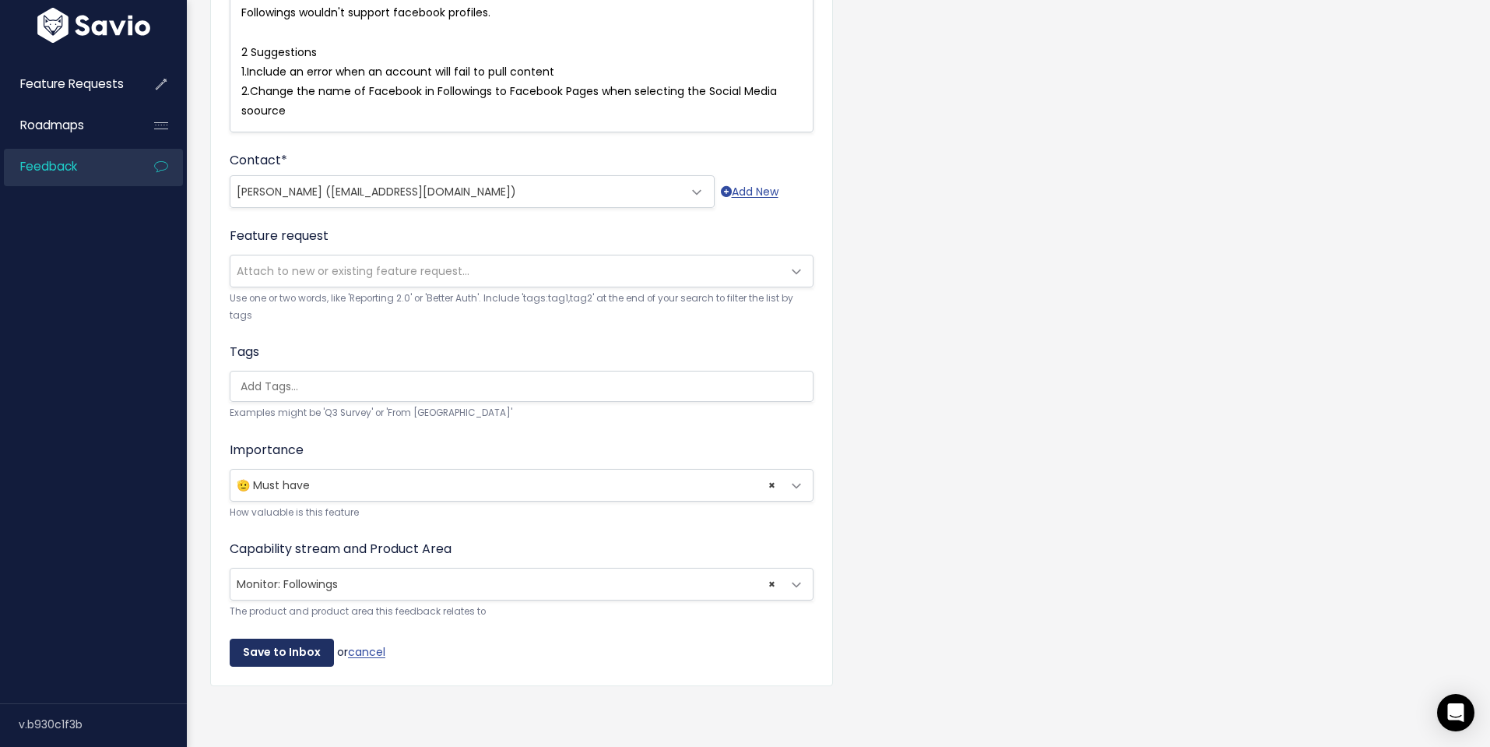
drag, startPoint x: 277, startPoint y: 654, endPoint x: 992, endPoint y: 587, distance: 718.0
click at [277, 654] on input "Save to Inbox" at bounding box center [282, 653] width 104 height 28
